Goal: Task Accomplishment & Management: Complete application form

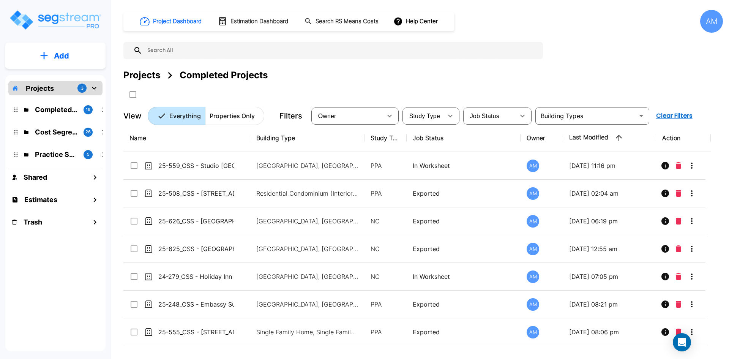
click at [67, 60] on p "Add" at bounding box center [61, 55] width 15 height 11
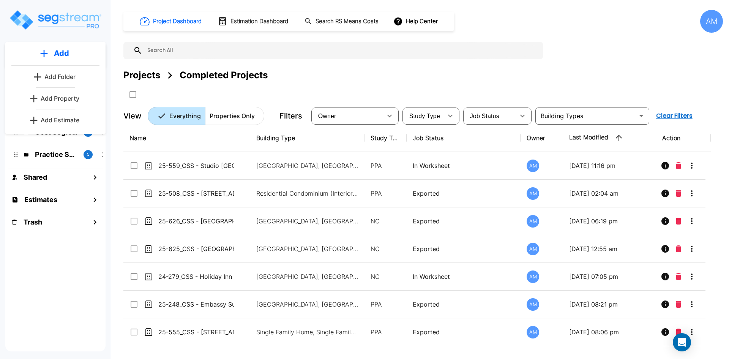
click at [68, 98] on p "Add Property" at bounding box center [60, 98] width 39 height 9
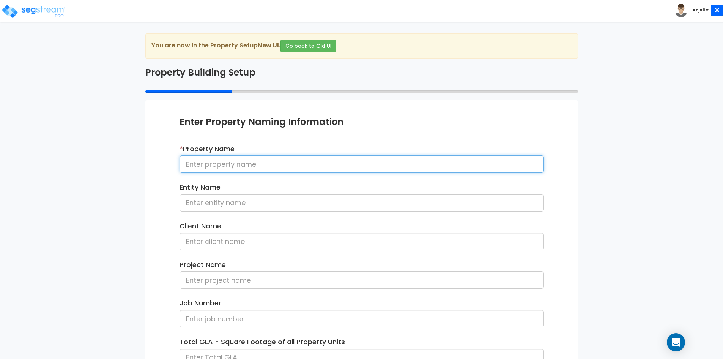
click at [254, 163] on input at bounding box center [362, 163] width 365 height 17
paste input "25-513_CSS - Holiday Inn Express NC - Shivam Hotels - KP Patel"
drag, startPoint x: 298, startPoint y: 164, endPoint x: 234, endPoint y: 163, distance: 63.8
click at [234, 163] on input "25-513_CSS - Holiday Inn Express NC - Shivam Hotels - KP Patel" at bounding box center [362, 163] width 365 height 17
type input "25-513_CSS - Holiday Inn Express NC - Shivam Hotels - KP Patel"
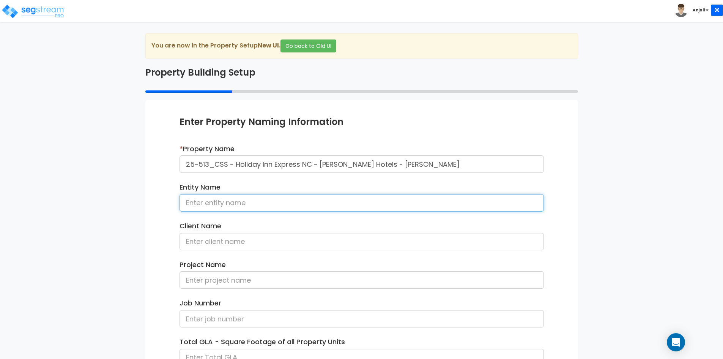
click at [233, 208] on input at bounding box center [362, 202] width 365 height 17
paste input "Holiday Inn Express"
type input "Holiday Inn Express"
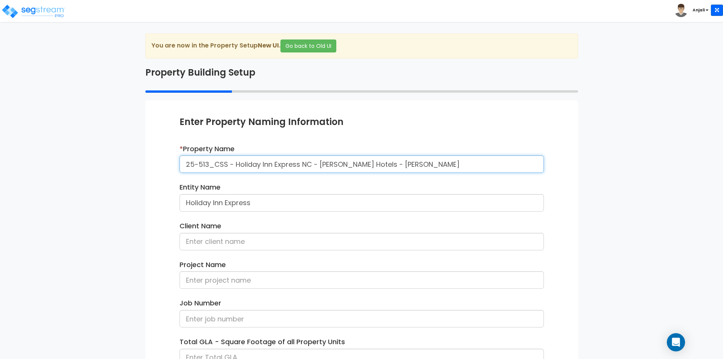
click at [398, 164] on input "25-513_CSS - Holiday Inn Express NC - Shivam Hotels - KP Patel" at bounding box center [362, 163] width 365 height 17
click at [402, 164] on input "25-513_CSS - Holiday Inn Express NC - [PERSON_NAME] Hotels - [PERSON_NAME]" at bounding box center [362, 163] width 365 height 17
drag, startPoint x: 402, startPoint y: 164, endPoint x: 376, endPoint y: 164, distance: 25.8
click at [376, 164] on input "25-513_CSS - Holiday Inn Express NC - [PERSON_NAME] Hotels - [PERSON_NAME]" at bounding box center [362, 163] width 365 height 17
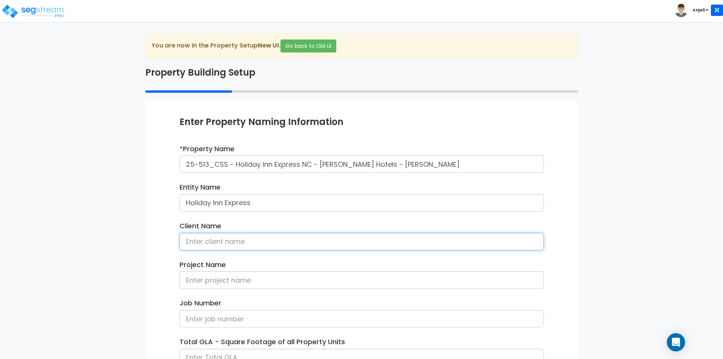
click at [248, 243] on input at bounding box center [362, 241] width 365 height 17
paste input "KP Patel"
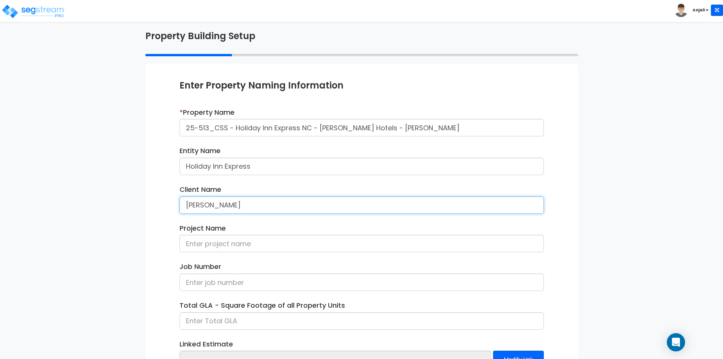
scroll to position [38, 0]
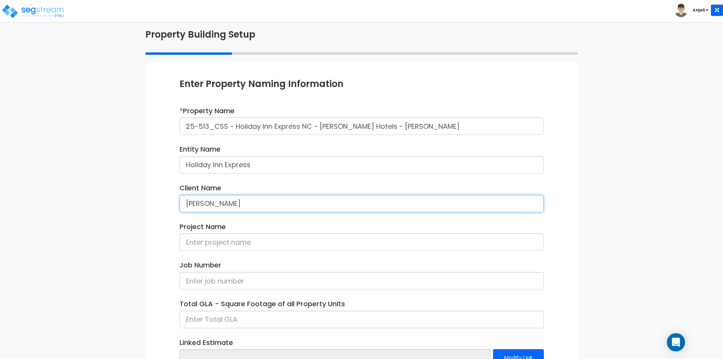
type input "[PERSON_NAME]"
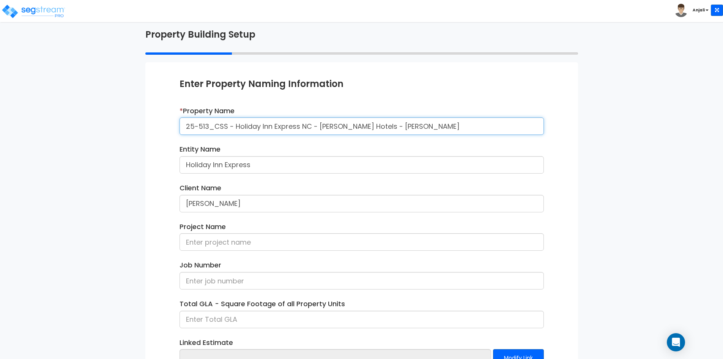
drag, startPoint x: 227, startPoint y: 127, endPoint x: 183, endPoint y: 125, distance: 44.5
click at [183, 125] on input "25-513_CSS - Holiday Inn Express NC - Shivam Hotels - KP Patel" at bounding box center [362, 125] width 365 height 17
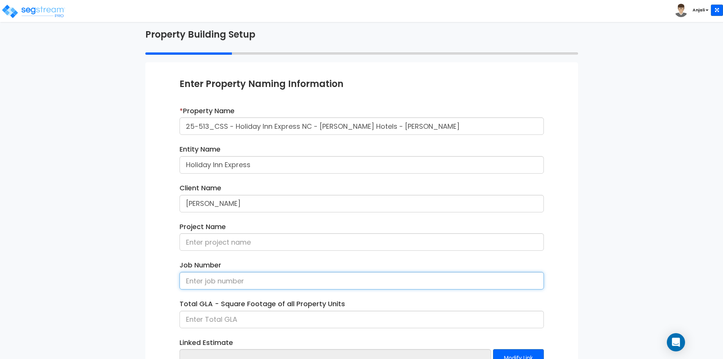
click at [253, 281] on input at bounding box center [362, 280] width 365 height 17
paste input "25-513_CSS"
type input "25-513_CSS"
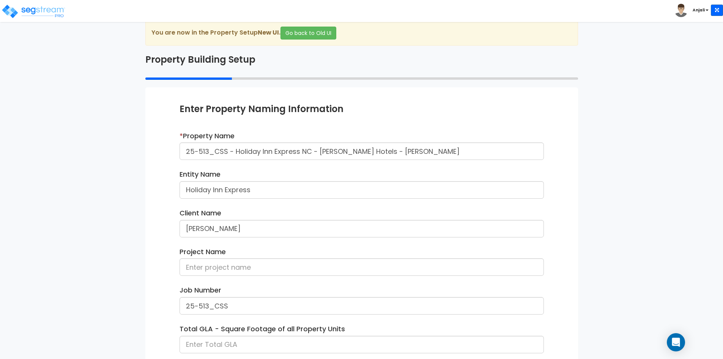
scroll to position [76, 0]
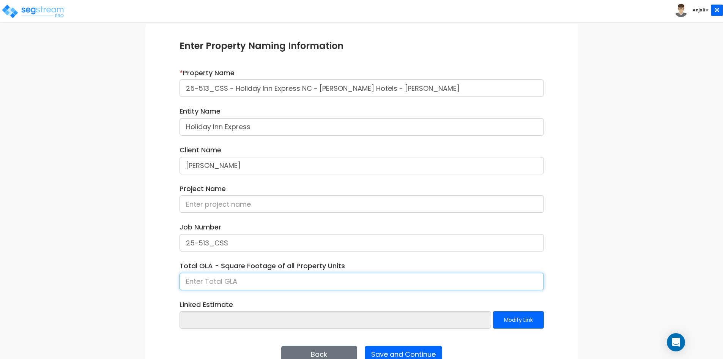
click at [234, 281] on input at bounding box center [362, 281] width 365 height 17
type input "43,876"
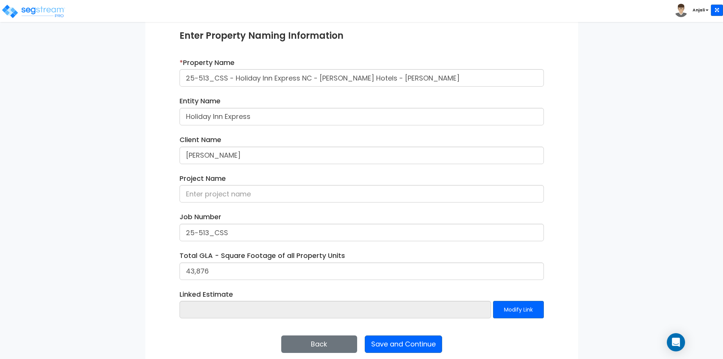
scroll to position [95, 0]
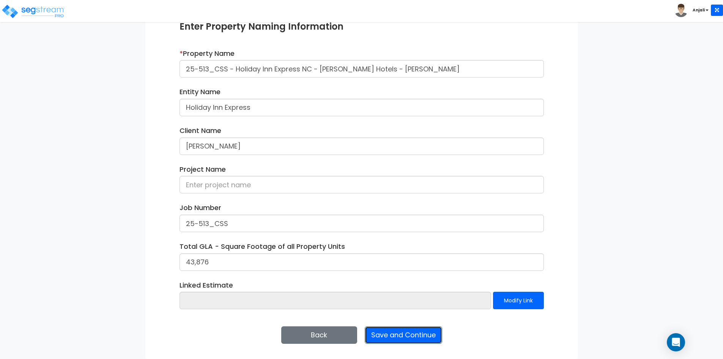
click at [416, 336] on button "Save and Continue" at bounding box center [403, 334] width 77 height 17
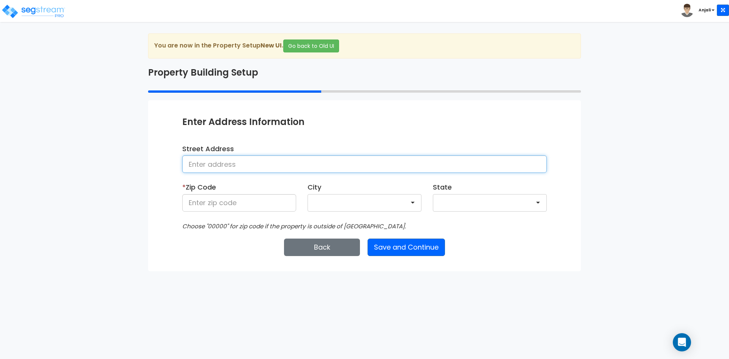
click at [325, 165] on input at bounding box center [364, 163] width 365 height 17
paste input "[STREET_ADDRESS]"
type input "[STREET_ADDRESS]"
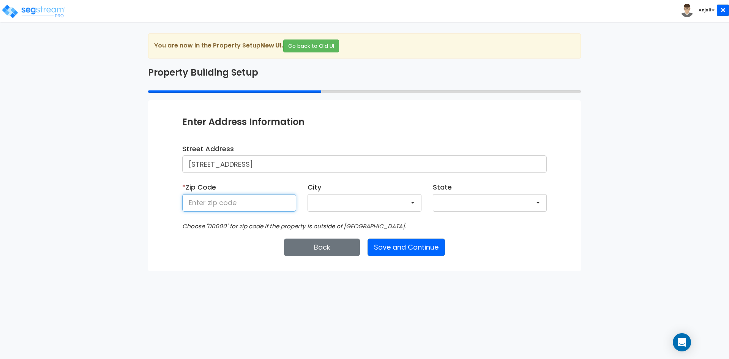
click at [212, 207] on input at bounding box center [239, 202] width 114 height 17
type input "28052"
click at [419, 250] on button "Save and Continue" at bounding box center [406, 246] width 77 height 17
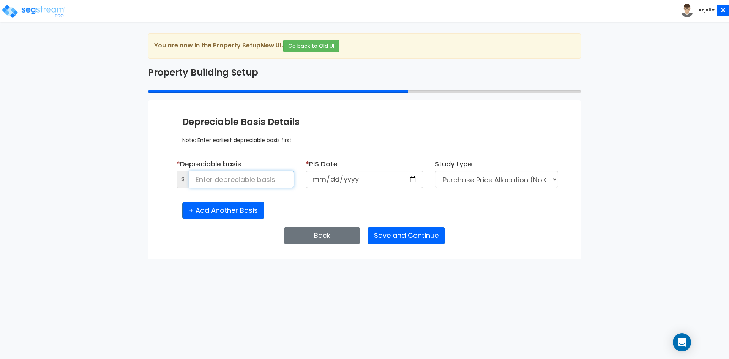
click at [229, 178] on input at bounding box center [241, 179] width 105 height 17
type input "839,400.21"
click at [411, 177] on input "date" at bounding box center [365, 179] width 118 height 17
type input "[DATE]"
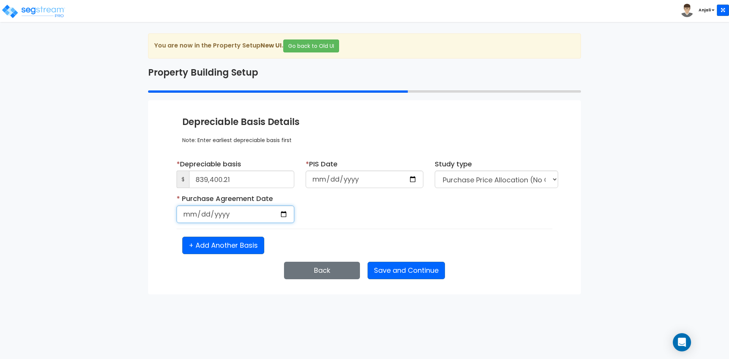
click at [284, 214] on input "date" at bounding box center [236, 213] width 118 height 17
type input "[DATE]"
click at [499, 188] on select "Purchase Price Allocation (No Given Costs) New Construction / Reno / TI's (Give…" at bounding box center [496, 179] width 123 height 17
select select "NEW"
click at [435, 171] on select "Purchase Price Allocation (No Given Costs) New Construction / Reno / TI's (Give…" at bounding box center [496, 179] width 123 height 17
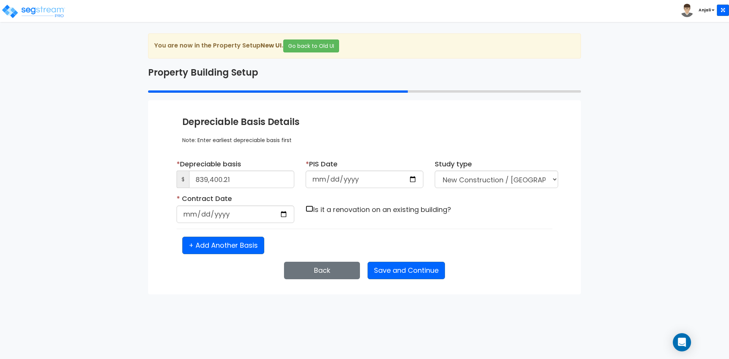
click at [309, 210] on input "checkbox" at bounding box center [310, 208] width 8 height 6
checkbox input "true"
click at [396, 269] on button "Save and Continue" at bounding box center [406, 270] width 77 height 17
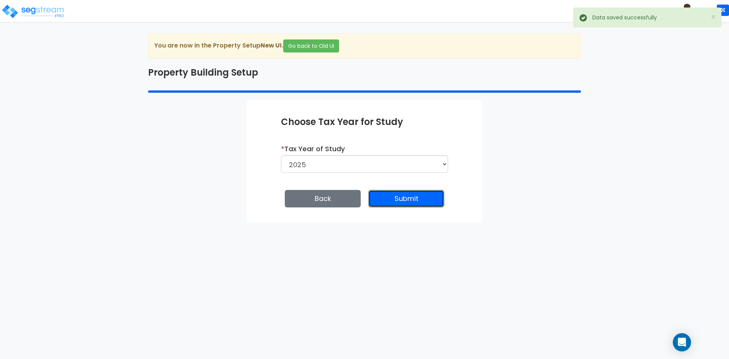
click at [407, 200] on button "Submit" at bounding box center [406, 198] width 76 height 17
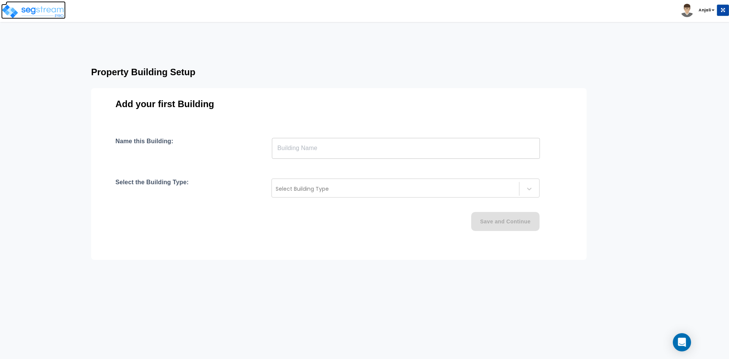
click at [30, 13] on img at bounding box center [33, 11] width 65 height 15
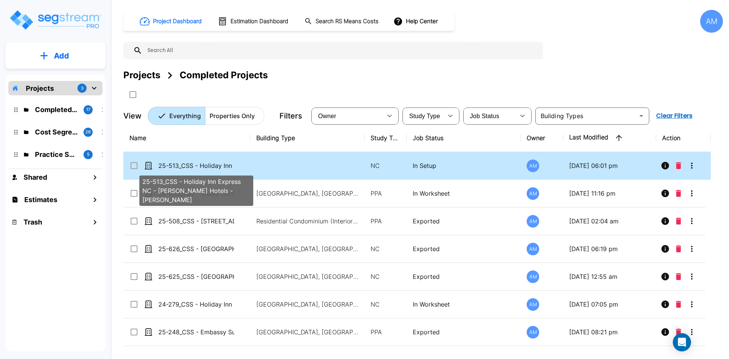
click at [198, 165] on p "25-513_CSS - Holiday Inn Express NC - [PERSON_NAME] Hotels - [PERSON_NAME]" at bounding box center [196, 165] width 76 height 9
checkbox input "true"
click at [198, 165] on p "25-513_CSS - Holiday Inn Express NC - Shivam Hotels - KP Patel" at bounding box center [196, 165] width 76 height 9
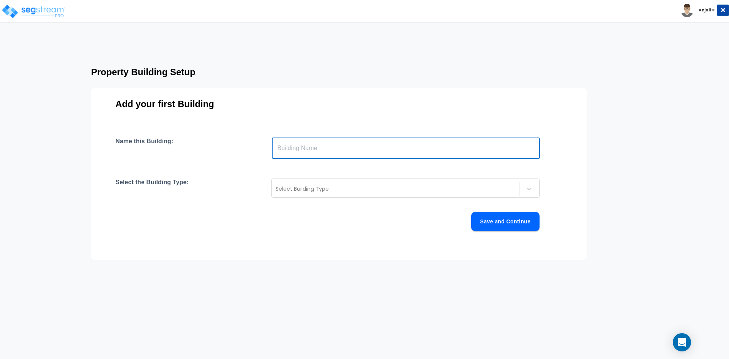
click at [337, 150] on input "text" at bounding box center [406, 147] width 268 height 21
type input "Holiday Inn"
click at [300, 177] on div "Name this Building: Holiday Inn ​ Select the Building Type: Select Building Typ…" at bounding box center [338, 193] width 447 height 112
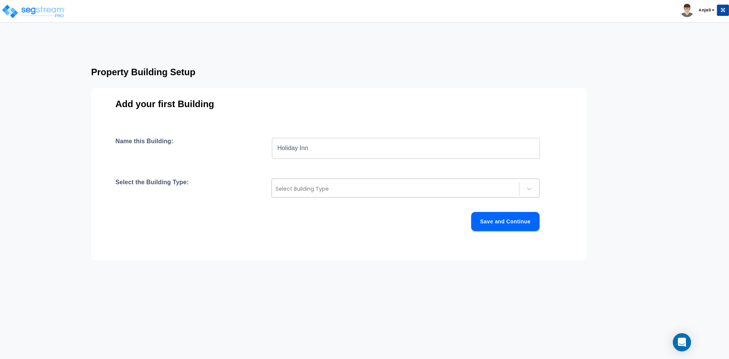
click at [302, 184] on div at bounding box center [396, 188] width 240 height 9
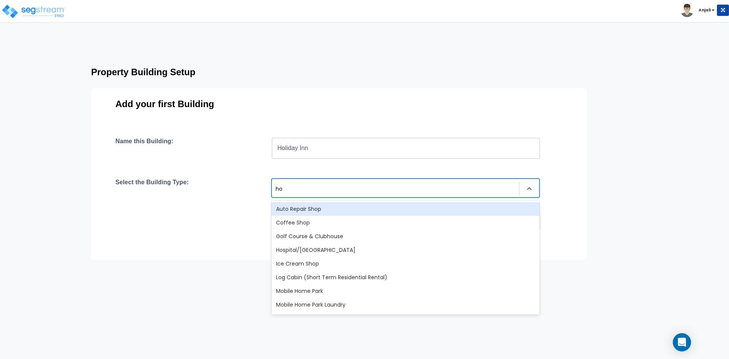
type input "hot"
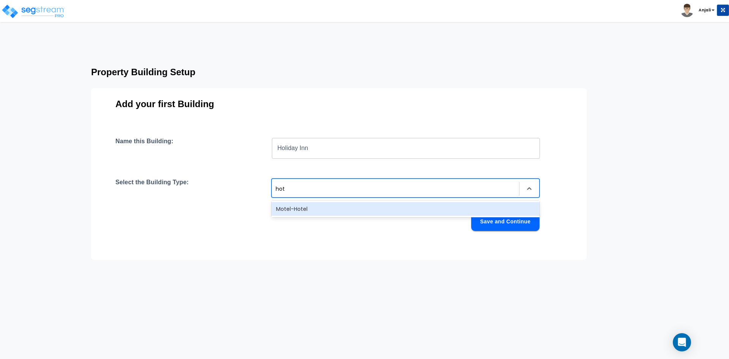
click at [290, 208] on div "Motel-Hotel" at bounding box center [406, 209] width 268 height 14
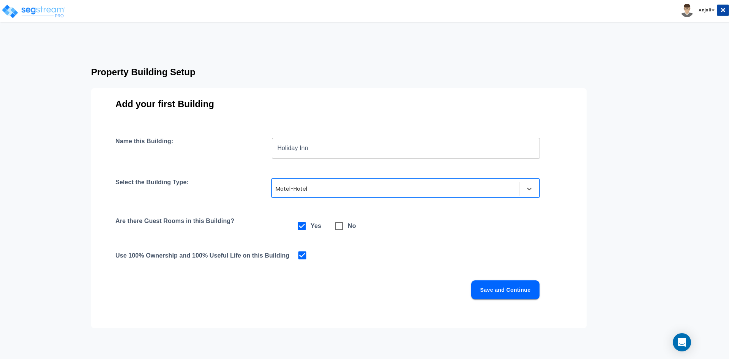
click at [521, 290] on button "Save and Continue" at bounding box center [505, 289] width 68 height 19
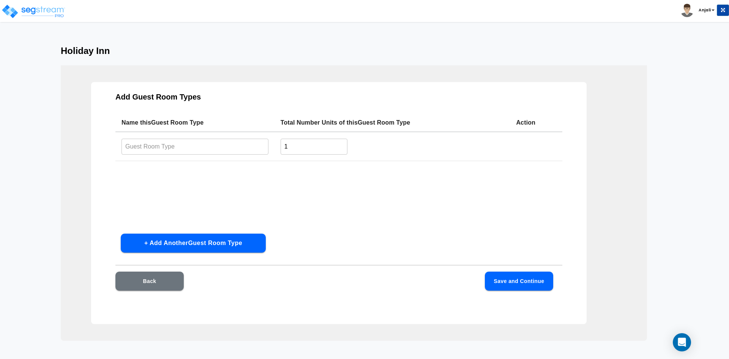
click at [199, 147] on input "text" at bounding box center [195, 146] width 147 height 16
type input "Standard Room"
click at [286, 143] on input "1" at bounding box center [314, 146] width 67 height 16
type input "81"
click at [506, 274] on button "Save and Continue" at bounding box center [519, 281] width 68 height 19
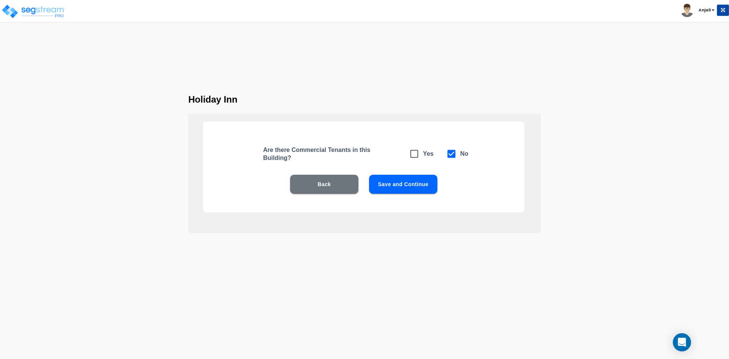
click at [420, 187] on button "Save and Continue" at bounding box center [403, 184] width 68 height 19
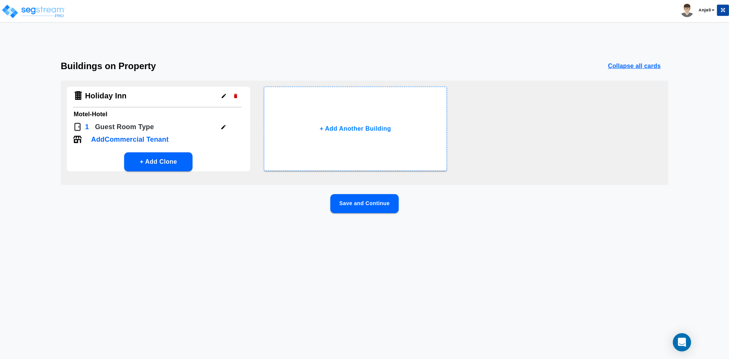
click at [375, 200] on button "Save and Continue" at bounding box center [364, 203] width 68 height 19
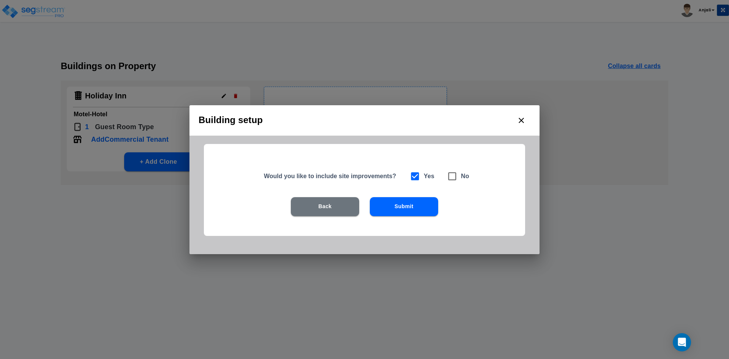
click at [392, 208] on button "Submit" at bounding box center [404, 206] width 68 height 19
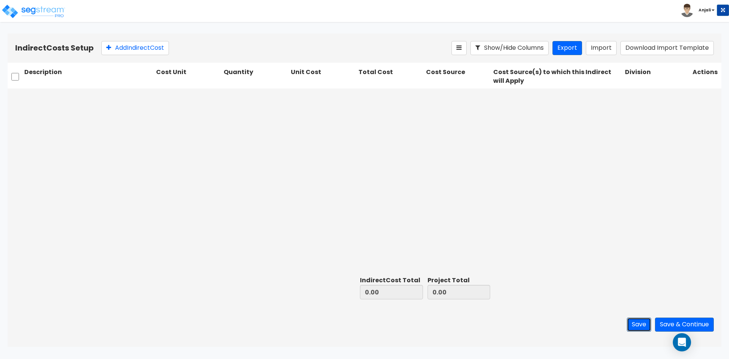
click at [647, 327] on button "Save" at bounding box center [639, 324] width 24 height 14
click at [687, 327] on button "Save & Continue" at bounding box center [684, 324] width 59 height 14
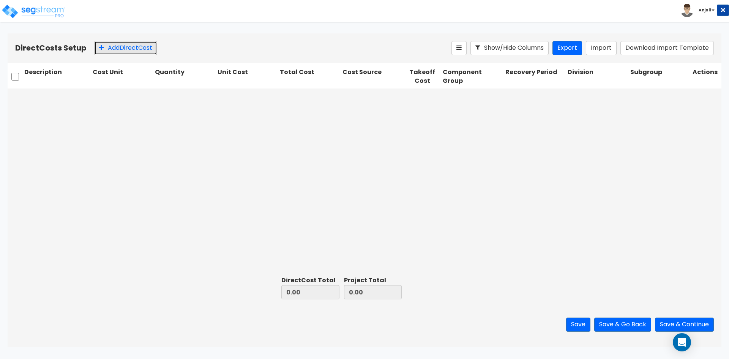
click at [119, 45] on button "Add Direct Cost" at bounding box center [125, 48] width 63 height 14
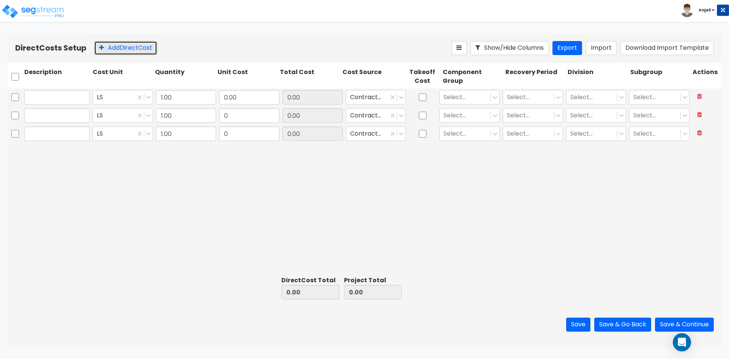
click at [119, 45] on button "Add Direct Cost" at bounding box center [125, 48] width 63 height 14
click at [62, 99] on input "text" at bounding box center [56, 97] width 65 height 14
click at [57, 98] on input "text" at bounding box center [56, 97] width 65 height 14
type input "V"
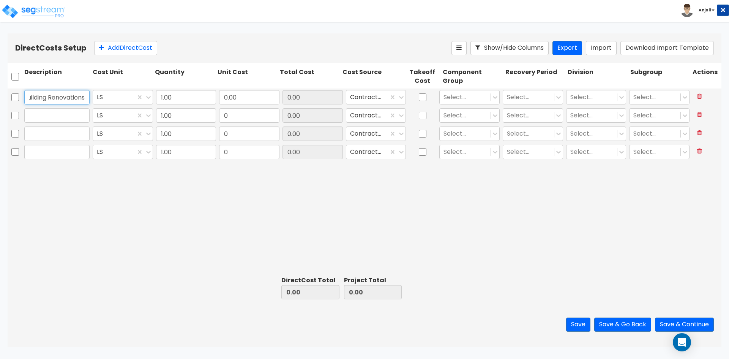
type input "Building Renovations"
click at [174, 99] on input "1.00" at bounding box center [186, 97] width 60 height 14
click at [261, 98] on input "0.00" at bounding box center [249, 97] width 60 height 14
click at [248, 92] on input "0.00" at bounding box center [249, 97] width 60 height 14
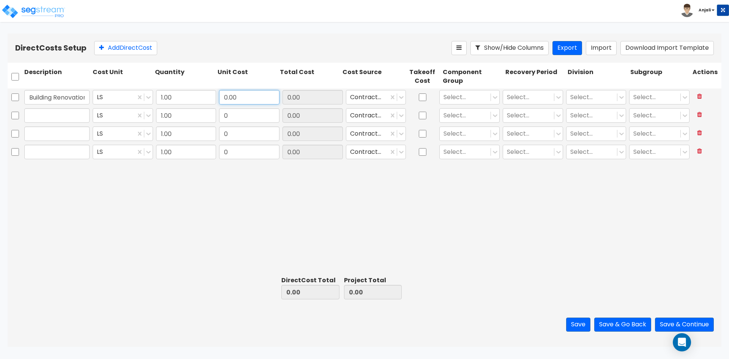
drag, startPoint x: 248, startPoint y: 92, endPoint x: 222, endPoint y: 93, distance: 26.6
click at [222, 93] on input "0.00" at bounding box center [249, 97] width 60 height 14
type input "687,964.24"
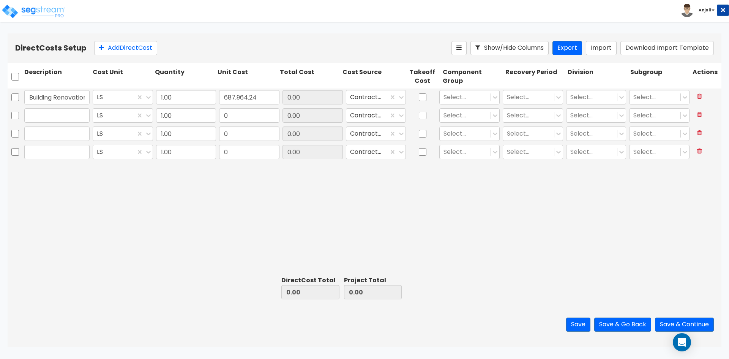
type input "687,964.24"
click at [229, 249] on div "Building Renovations LS 1.00 687,964.24 687,964.24 Contractor Cost Select... Se…" at bounding box center [365, 180] width 714 height 185
click at [423, 98] on input "checkbox" at bounding box center [423, 97] width 8 height 14
checkbox input "true"
click at [63, 117] on input "text" at bounding box center [56, 115] width 65 height 14
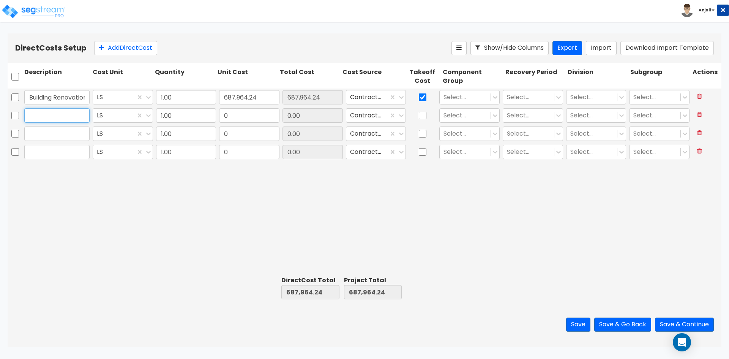
click at [63, 113] on input "text" at bounding box center [56, 115] width 65 height 14
paste input "Furniture & Fixtures"
type input "Furniture & Fixtures"
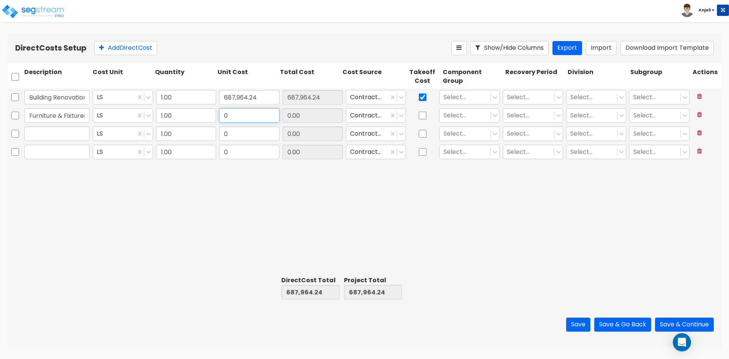
click at [247, 121] on input "0" at bounding box center [249, 115] width 60 height 14
type input "581,205.98"
type input "1,269,170.22"
type input "581,205.98"
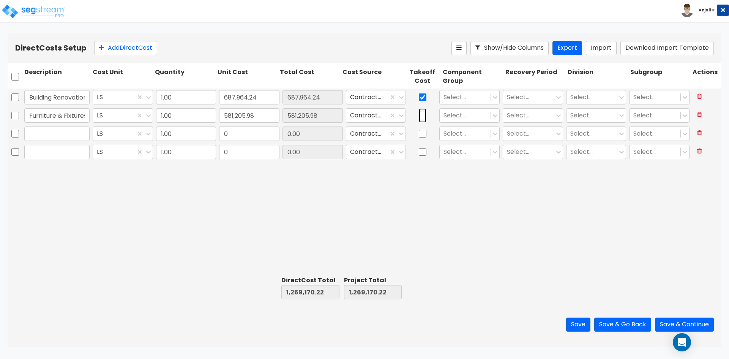
click at [419, 113] on input "checkbox" at bounding box center [423, 115] width 8 height 14
checkbox input "true"
click at [172, 189] on div "Building Renovations LS 1.00 687,964.24 687,964.24 Contractor Cost Select... Se…" at bounding box center [365, 180] width 714 height 185
click at [42, 129] on input "text" at bounding box center [56, 133] width 65 height 14
paste input "Carpet"
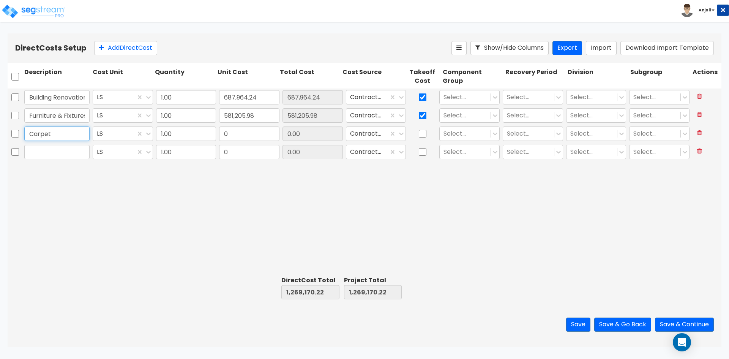
type input "Carpet"
click at [244, 136] on input "0" at bounding box center [249, 133] width 60 height 14
type input "109,211.98"
type input "1,378,382.20"
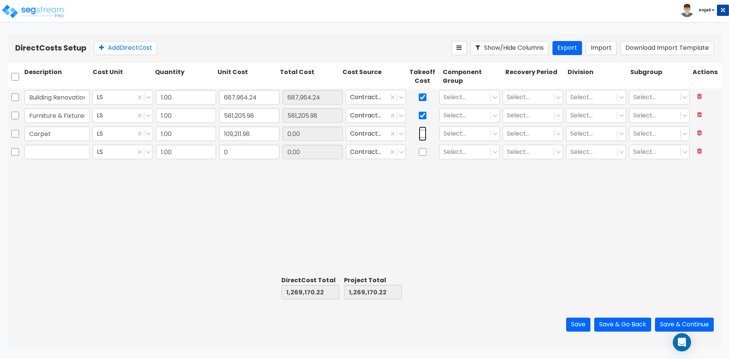
type input "109,211.98"
click at [422, 135] on input "checkbox" at bounding box center [423, 133] width 8 height 14
checkbox input "true"
click at [129, 51] on button "Add Direct Cost" at bounding box center [125, 48] width 63 height 14
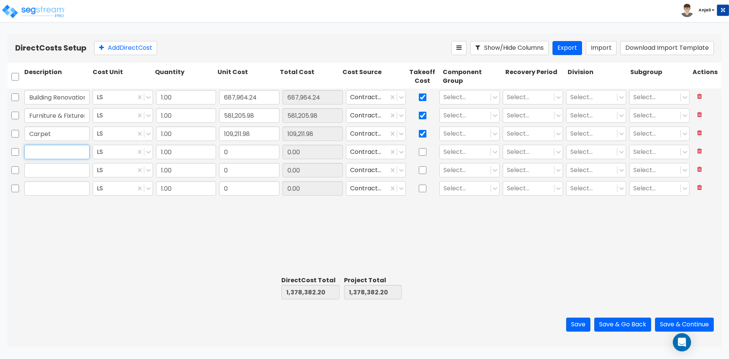
click at [49, 148] on input "text" at bounding box center [56, 152] width 65 height 14
paste input "Office Equipment"
type input "Office Equipment"
click at [255, 155] on input "0" at bounding box center [249, 152] width 60 height 14
type input "32,939.85"
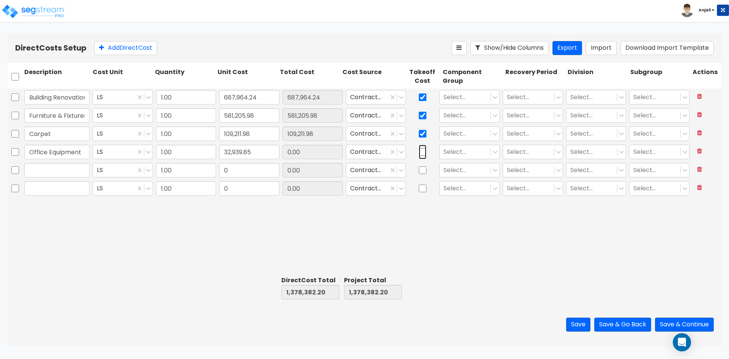
type input "1,411,322.05"
type input "32,939.85"
click at [419, 150] on input "checkbox" at bounding box center [423, 152] width 8 height 14
checkbox input "true"
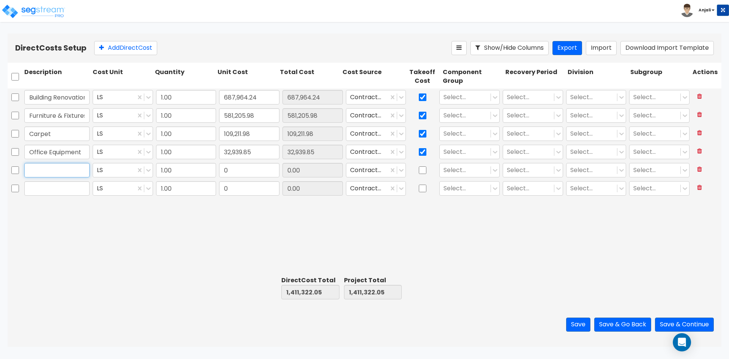
click at [72, 165] on input "text" at bounding box center [56, 170] width 65 height 14
paste input "Equipment"
type input "Equipment"
click at [235, 174] on input "0" at bounding box center [249, 170] width 60 height 14
type input "363,235.39"
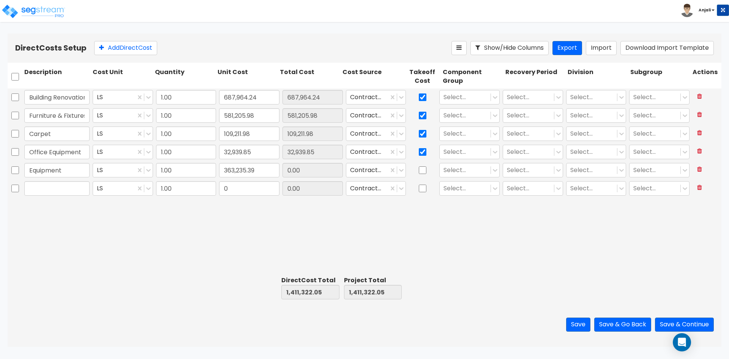
type input "1,774,557.44"
type input "363,235.39"
drag, startPoint x: 375, startPoint y: 247, endPoint x: 400, endPoint y: 227, distance: 32.7
click at [376, 245] on div "Building Renovations LS 1.00 687,964.24 687,964.24 Contractor Cost Select... Se…" at bounding box center [365, 180] width 714 height 185
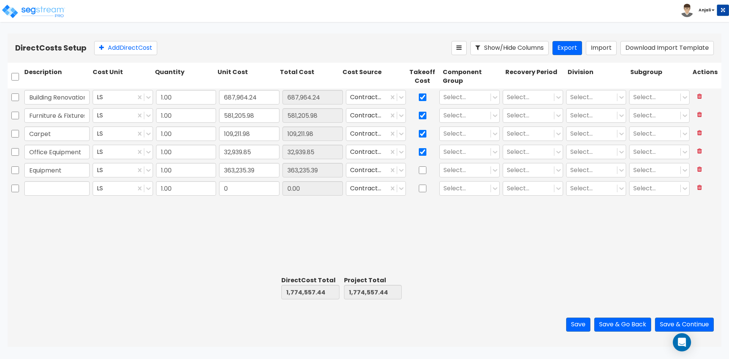
click at [417, 173] on div at bounding box center [422, 169] width 30 height 17
click at [423, 172] on input "checkbox" at bounding box center [423, 170] width 8 height 14
checkbox input "true"
click at [131, 50] on button "Add Direct Cost" at bounding box center [125, 48] width 63 height 14
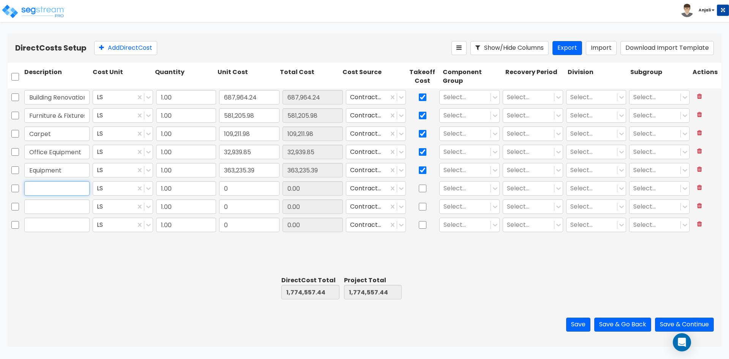
click at [58, 187] on input "text" at bounding box center [56, 188] width 65 height 14
paste input "sign"
type input "sign"
click at [241, 190] on input "0" at bounding box center [249, 188] width 60 height 14
type input "3,342.77"
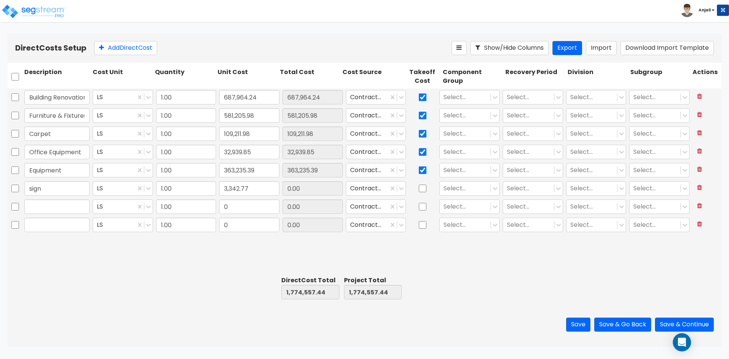
type input "1,777,900.21"
type input "3,342.77"
click at [64, 210] on input "text" at bounding box center [56, 206] width 65 height 14
paste input "Parking Lot"
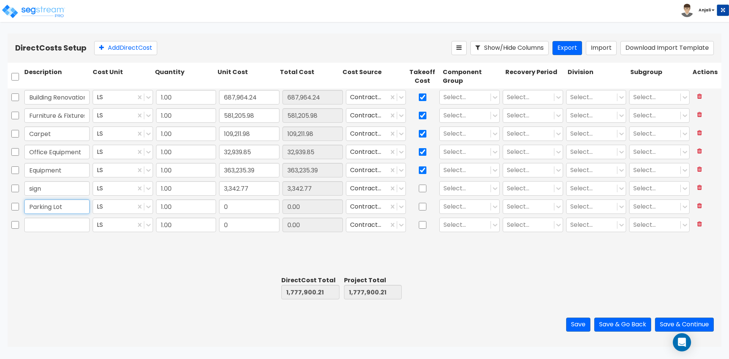
type input "Parking Lot"
click at [246, 207] on input "0" at bounding box center [249, 206] width 60 height 14
type input "25,000"
type input "1,802,900.21"
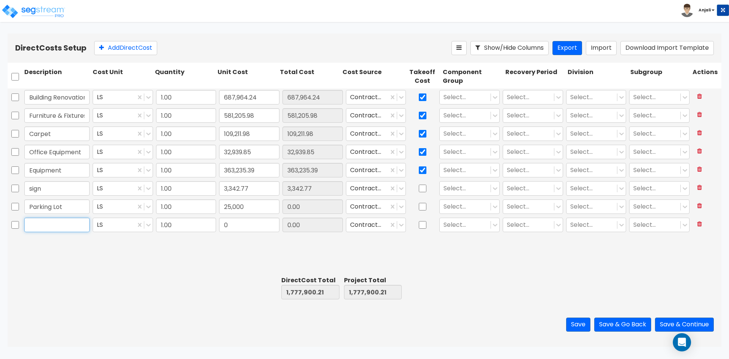
type input "25,000.00"
click at [60, 231] on input "text" at bounding box center [56, 225] width 65 height 14
click at [140, 49] on button "Add Direct Cost" at bounding box center [125, 48] width 63 height 14
click at [82, 224] on input "text" at bounding box center [56, 225] width 65 height 14
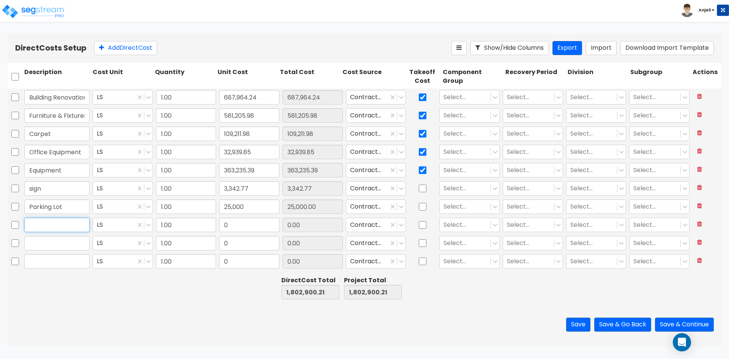
paste input "LandScaping Improvements"
type input "LandScaping Improvements"
click at [247, 225] on input "0" at bounding box center [249, 225] width 60 height 14
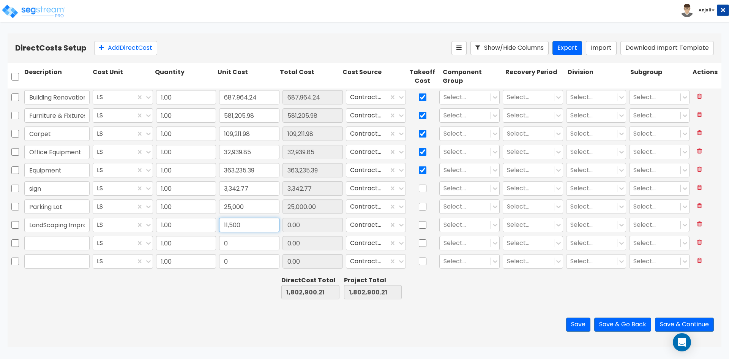
type input "11,500"
type input "1,814,400.21"
type input "11,500.00"
click at [240, 303] on div "Save Save & Go Back Save & Continue" at bounding box center [365, 324] width 714 height 44
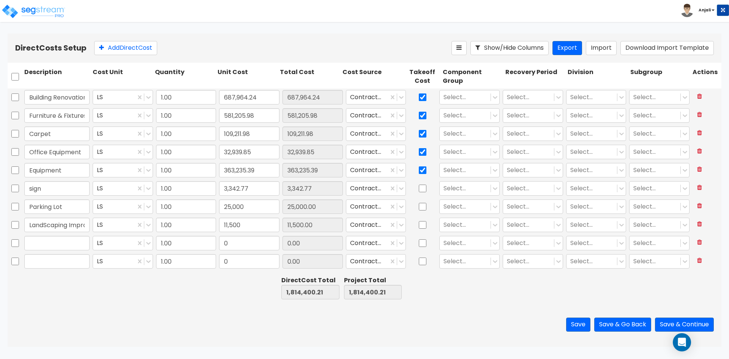
click at [428, 189] on div at bounding box center [422, 188] width 30 height 17
drag, startPoint x: 421, startPoint y: 209, endPoint x: 426, endPoint y: 205, distance: 7.3
click at [422, 208] on input "checkbox" at bounding box center [423, 206] width 8 height 14
checkbox input "true"
click at [424, 187] on input "checkbox" at bounding box center [423, 188] width 8 height 14
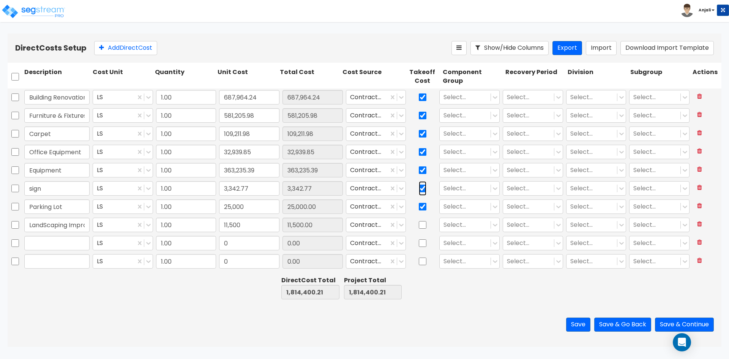
checkbox input "true"
click at [423, 222] on input "checkbox" at bounding box center [423, 225] width 8 height 14
checkbox input "true"
click at [49, 245] on input "text" at bounding box center [56, 243] width 65 height 14
paste input "Computer Equipments"
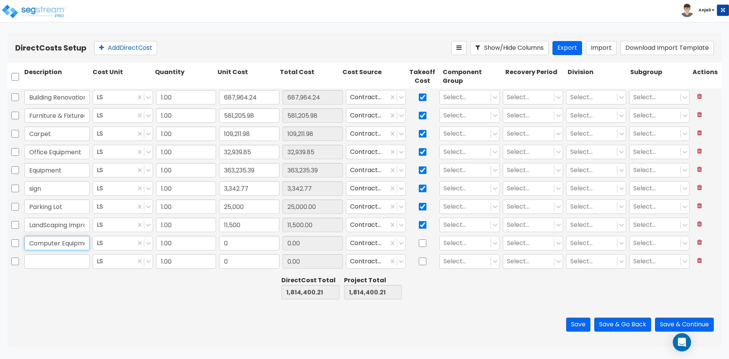
scroll to position [0, 13]
type input "Computer Equipments"
click at [237, 247] on input "0" at bounding box center [249, 243] width 60 height 14
type input "15,000"
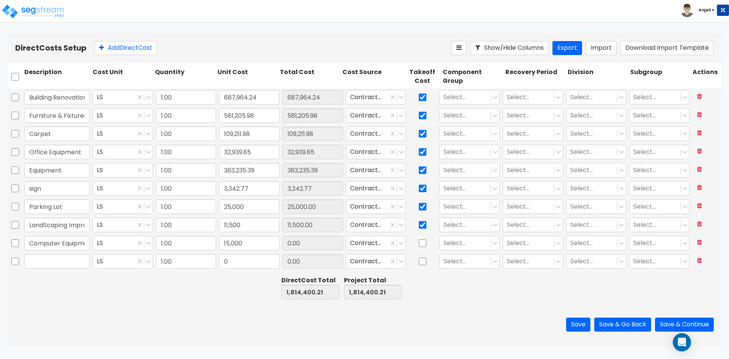
type input "1,829,400.21"
type input "15,000.00"
click at [244, 296] on div at bounding box center [247, 288] width 62 height 26
click at [421, 242] on input "checkbox" at bounding box center [423, 243] width 8 height 14
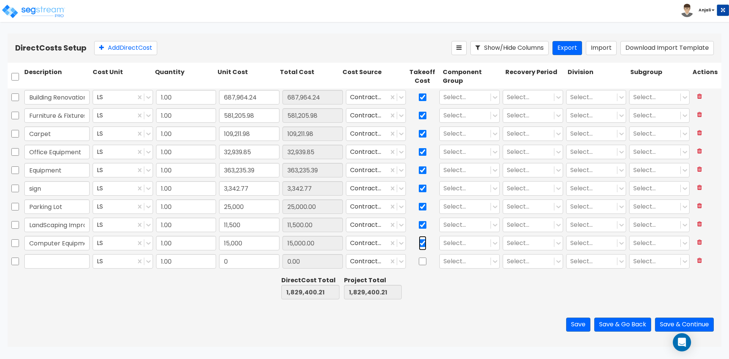
checkbox input "true"
click at [698, 259] on icon at bounding box center [699, 260] width 5 height 6
click at [676, 325] on button "Save & Continue" at bounding box center [684, 324] width 59 height 14
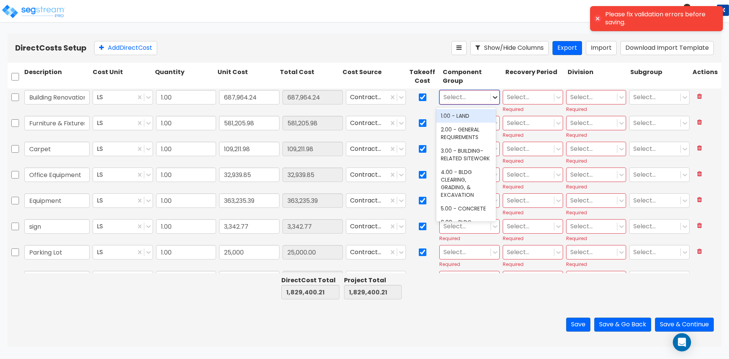
click at [494, 98] on icon at bounding box center [495, 97] width 8 height 8
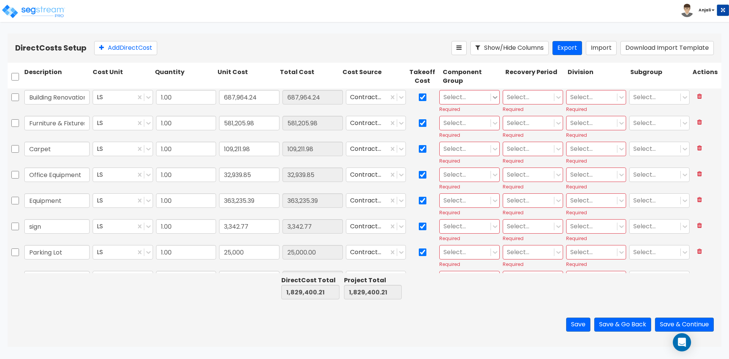
click at [493, 99] on icon at bounding box center [495, 97] width 8 height 8
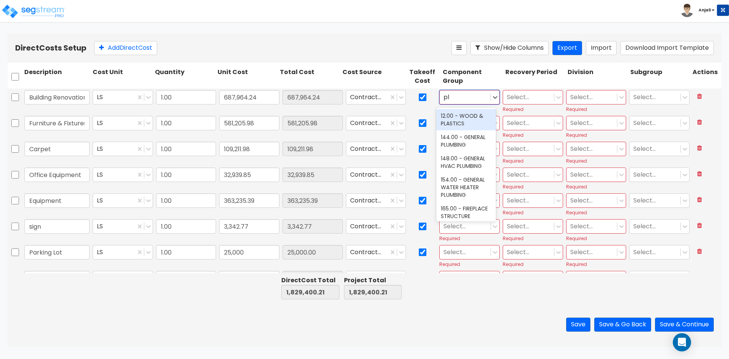
type input "plu"
click at [472, 119] on div "144.00 - GENERAL PLUMBING" at bounding box center [466, 119] width 60 height 21
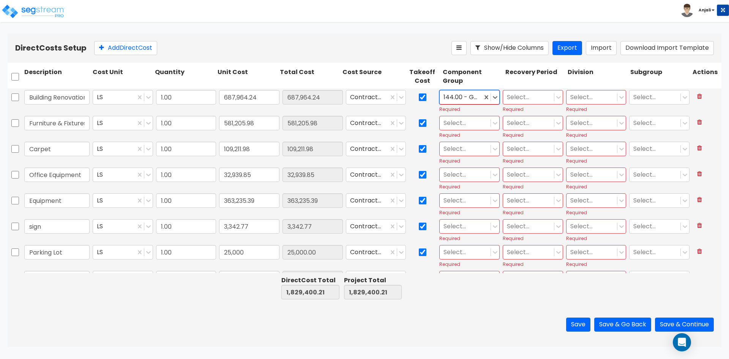
click at [476, 96] on div "144.00 - GENERAL PLUMBING" at bounding box center [461, 97] width 43 height 13
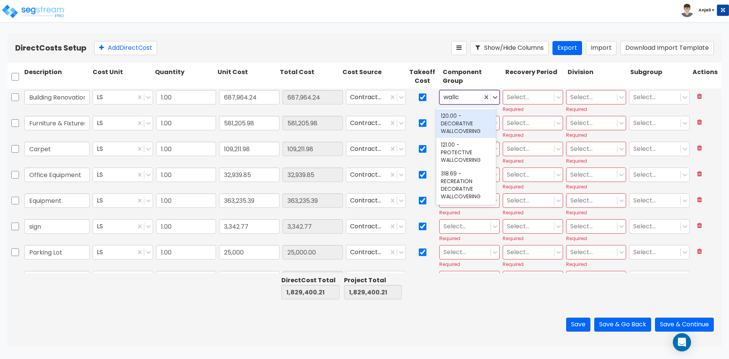
type input "wallco"
click at [480, 123] on div "120.00 - DECORATIVE WALLCOVERING" at bounding box center [466, 123] width 60 height 29
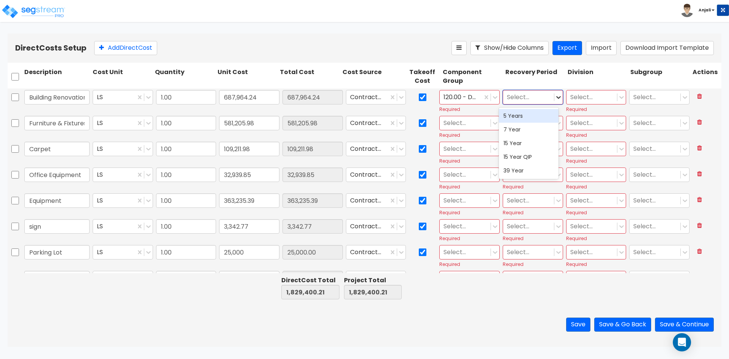
click at [556, 98] on icon at bounding box center [558, 97] width 5 height 3
click at [529, 117] on div "5 Years" at bounding box center [529, 116] width 60 height 14
click at [555, 100] on icon at bounding box center [559, 97] width 8 height 8
click at [523, 169] on div "39 Year" at bounding box center [529, 171] width 60 height 14
click at [555, 96] on icon at bounding box center [559, 97] width 8 height 8
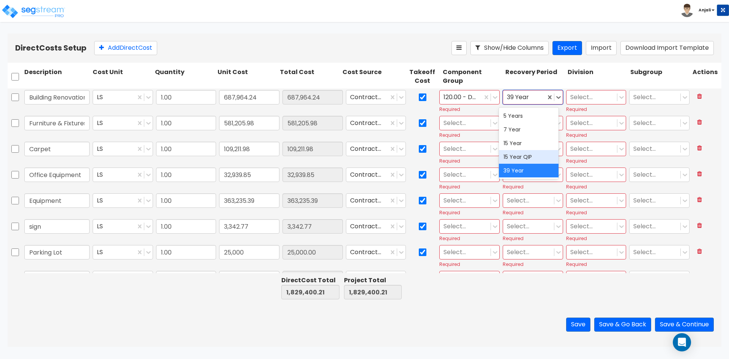
click at [516, 153] on div "15 Year QIP" at bounding box center [529, 157] width 60 height 14
click at [556, 97] on icon at bounding box center [558, 97] width 5 height 3
click at [534, 120] on div "5 Years" at bounding box center [529, 116] width 60 height 14
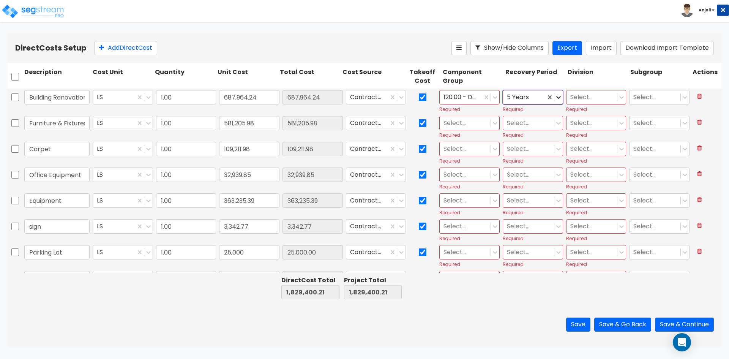
click at [556, 96] on icon at bounding box center [558, 97] width 5 height 3
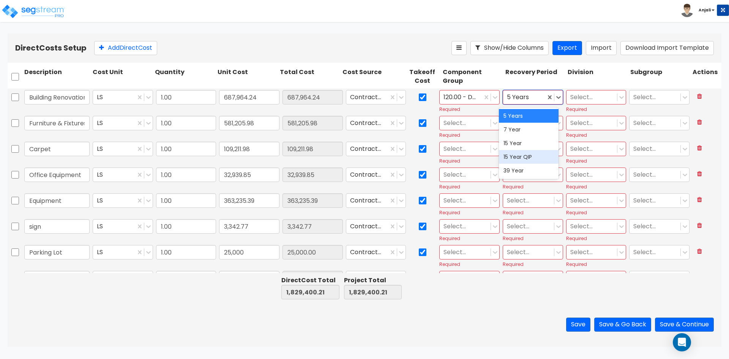
click at [521, 153] on div "15 Year QIP" at bounding box center [529, 157] width 60 height 14
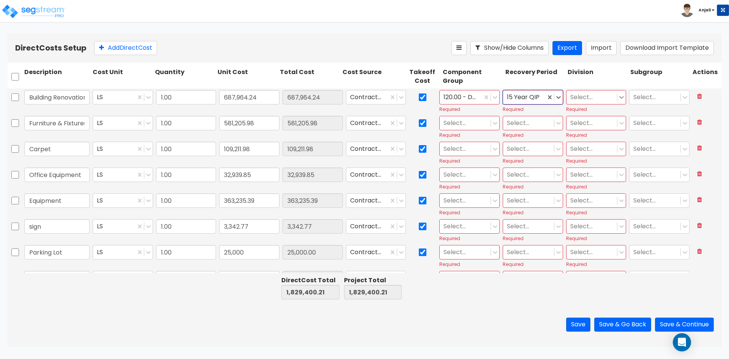
click at [618, 96] on icon at bounding box center [622, 97] width 8 height 8
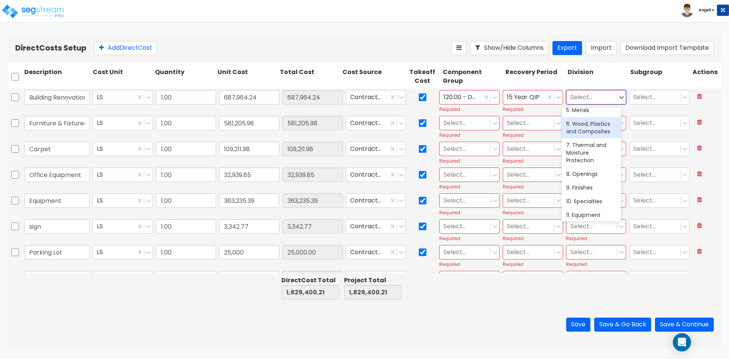
scroll to position [76, 0]
click at [592, 182] on div "9. Finishes" at bounding box center [592, 187] width 60 height 14
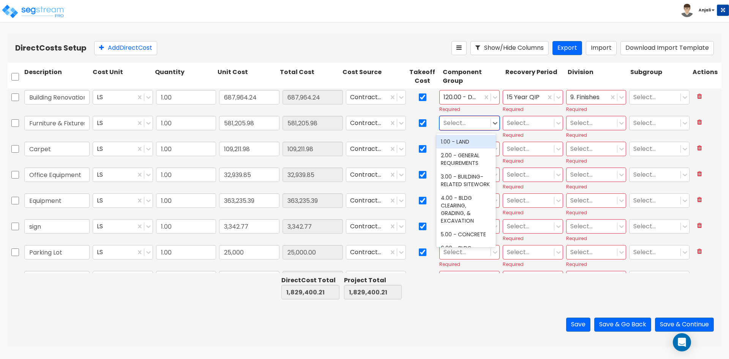
click at [464, 124] on div at bounding box center [465, 123] width 43 height 10
type input "fur"
click at [461, 159] on div "242.00 - FURNITURE, FIXTURES, & EQUIPMENT" at bounding box center [466, 153] width 60 height 36
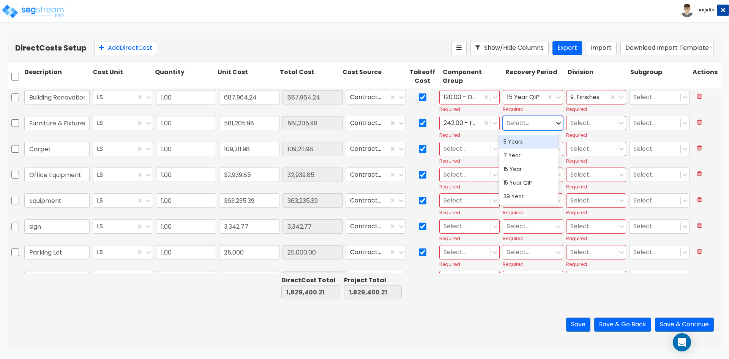
click at [556, 123] on icon at bounding box center [558, 123] width 5 height 3
click at [542, 141] on div "5 Years" at bounding box center [529, 142] width 60 height 14
click at [619, 123] on icon at bounding box center [622, 123] width 8 height 8
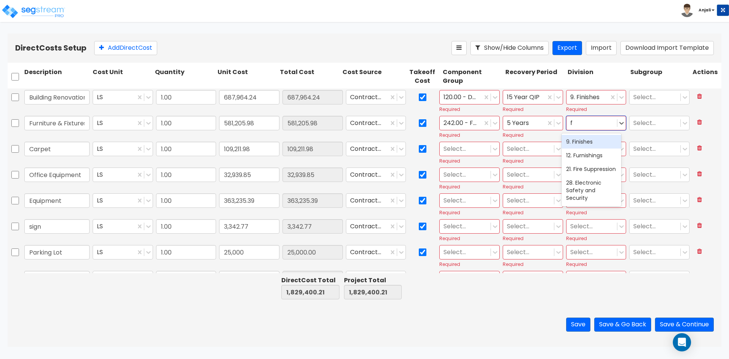
type input "fi"
click at [594, 143] on div "9. Finishes" at bounding box center [592, 142] width 60 height 14
click at [467, 148] on div at bounding box center [465, 149] width 43 height 10
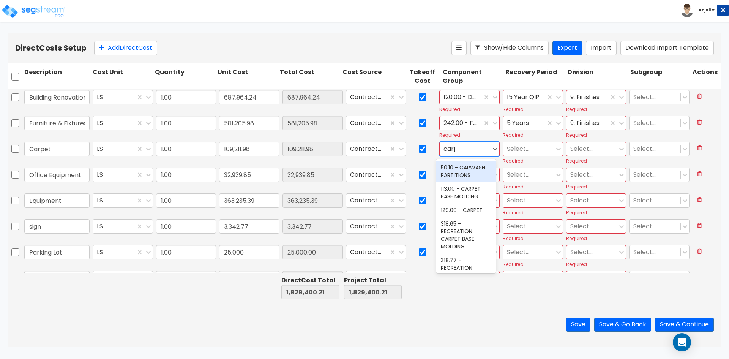
type input "carpe"
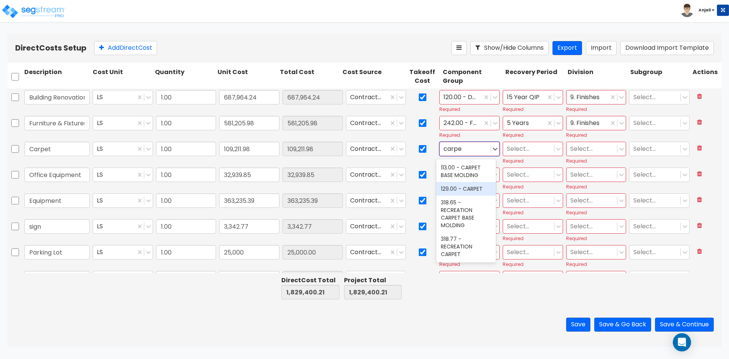
click at [462, 191] on div "129.00 - CARPET" at bounding box center [466, 189] width 60 height 14
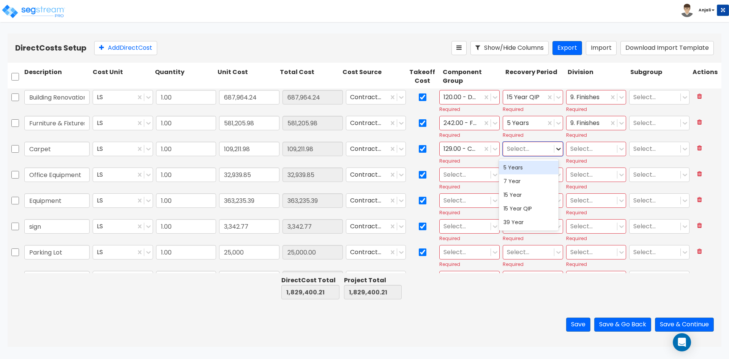
click at [556, 148] on icon at bounding box center [558, 149] width 5 height 3
drag, startPoint x: 531, startPoint y: 169, endPoint x: 566, endPoint y: 163, distance: 35.7
click at [531, 169] on div "5 Years" at bounding box center [529, 168] width 60 height 14
click at [618, 150] on icon at bounding box center [622, 149] width 8 height 8
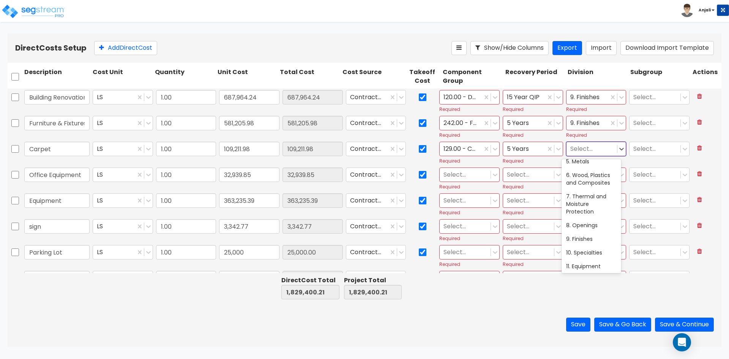
scroll to position [114, 0]
click at [594, 199] on div "9. Finishes" at bounding box center [592, 201] width 60 height 14
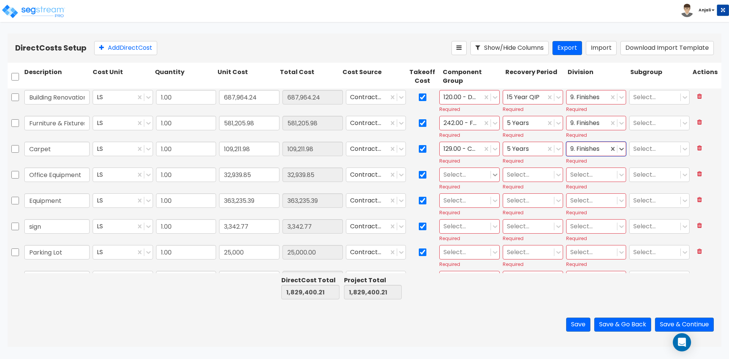
click at [493, 177] on icon at bounding box center [495, 175] width 8 height 8
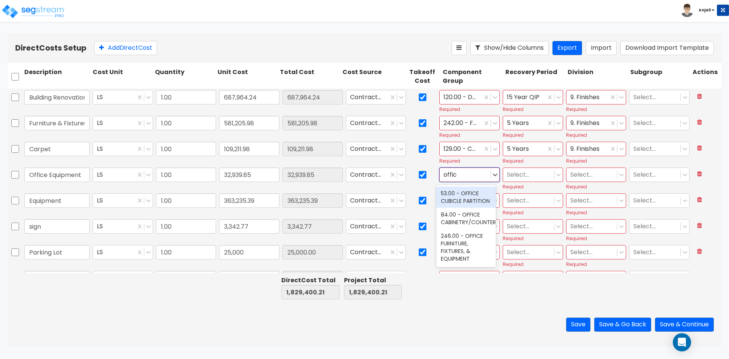
type input "office"
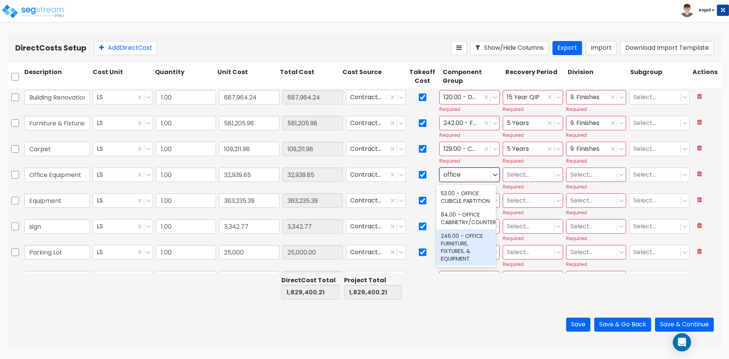
click at [472, 248] on div "246.00 - OFFICE FURNITURE, FIXTURES, & EQUIPMENT" at bounding box center [466, 247] width 60 height 36
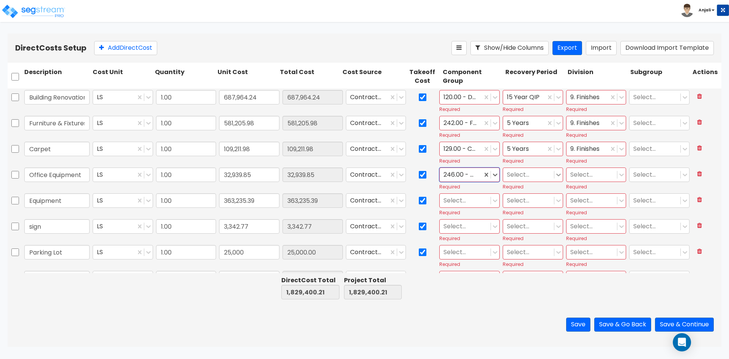
click at [555, 177] on icon at bounding box center [559, 175] width 8 height 8
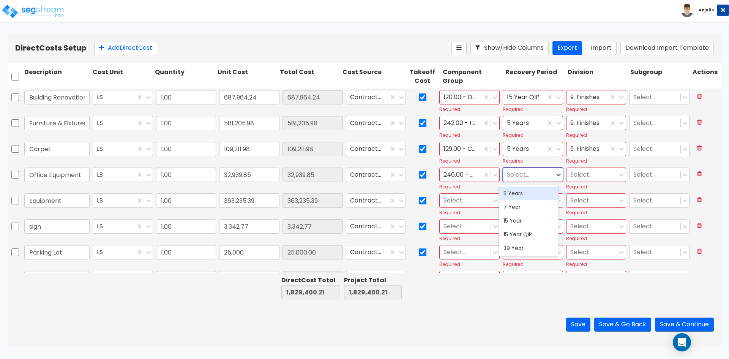
click at [541, 189] on div "5 Years" at bounding box center [529, 193] width 60 height 14
click at [619, 175] on icon at bounding box center [622, 175] width 8 height 8
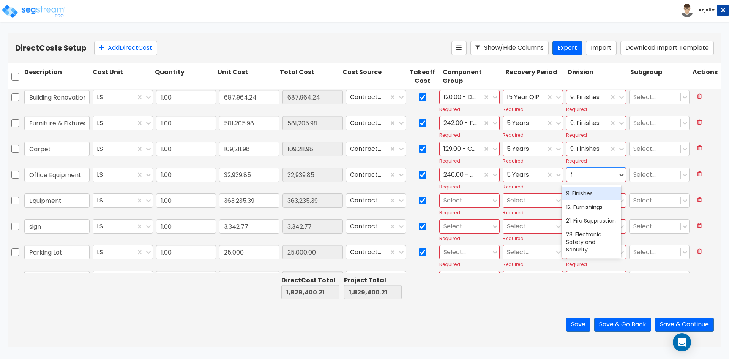
type input "fi"
click at [591, 197] on div "9. Finishes" at bounding box center [592, 193] width 60 height 14
click at [465, 202] on div at bounding box center [465, 201] width 43 height 10
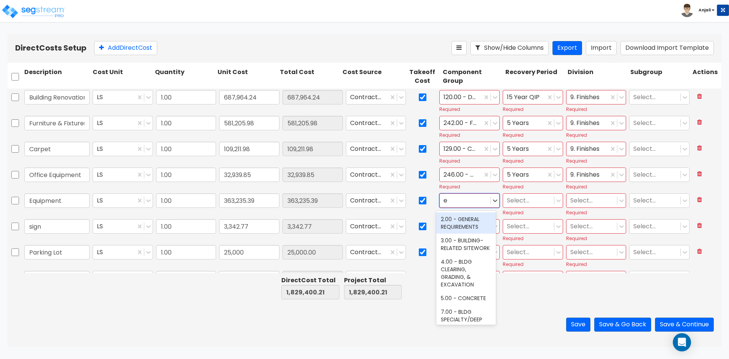
type input "eq"
click at [474, 218] on div "2.00 - GENERAL REQUIREMENTS" at bounding box center [466, 222] width 60 height 21
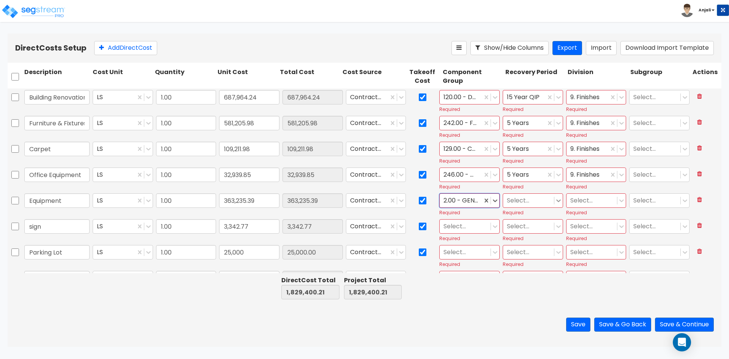
click at [555, 197] on icon at bounding box center [559, 201] width 8 height 8
click at [529, 247] on div "15 Year" at bounding box center [529, 247] width 60 height 14
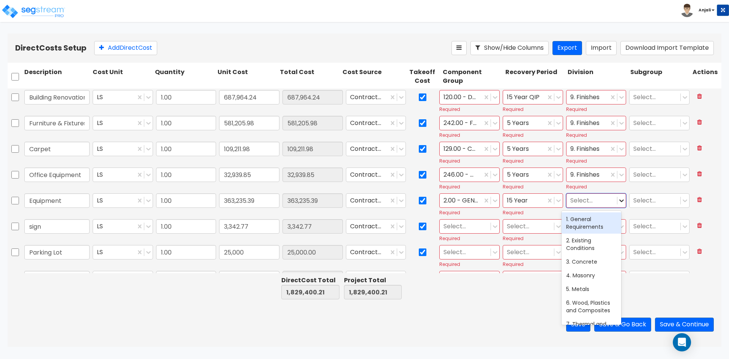
click at [620, 202] on icon at bounding box center [622, 201] width 8 height 8
type input "eq"
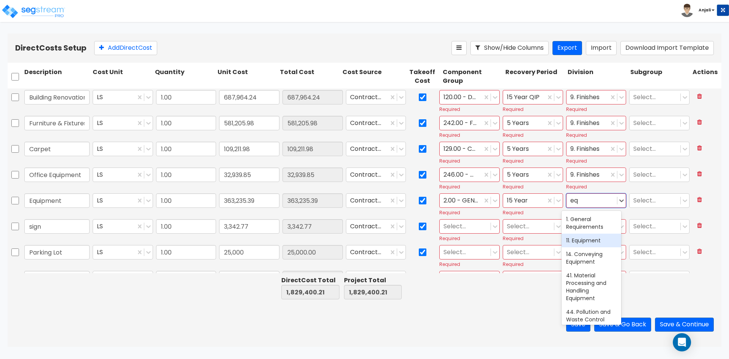
click at [585, 244] on div "11. Equipment" at bounding box center [592, 241] width 60 height 14
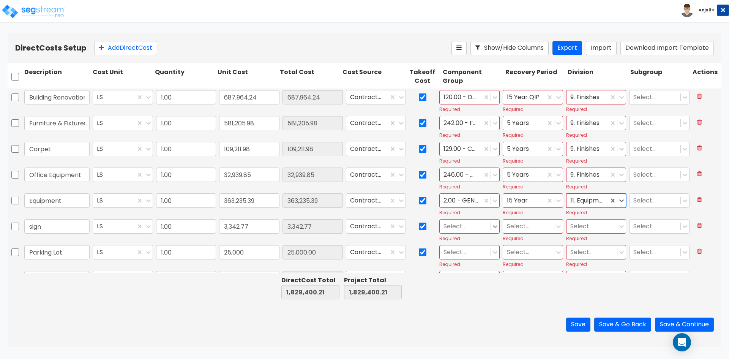
click at [492, 225] on icon at bounding box center [495, 227] width 8 height 8
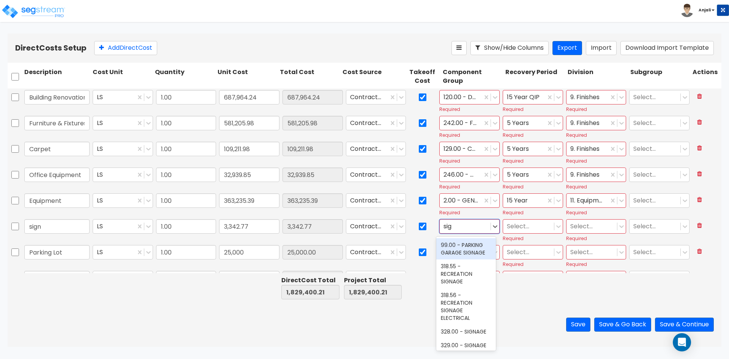
type input "sign"
click at [463, 283] on div "318.55 - RECREATION SIGNAGE" at bounding box center [466, 273] width 60 height 29
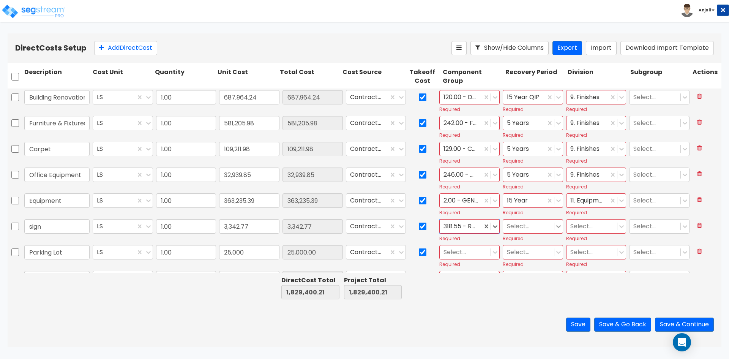
click at [557, 228] on icon at bounding box center [559, 227] width 8 height 8
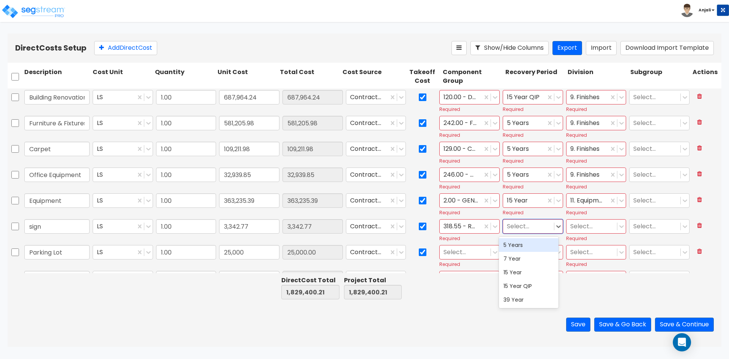
click at [538, 249] on div "5 Years" at bounding box center [529, 245] width 60 height 14
click at [591, 227] on div at bounding box center [591, 226] width 43 height 10
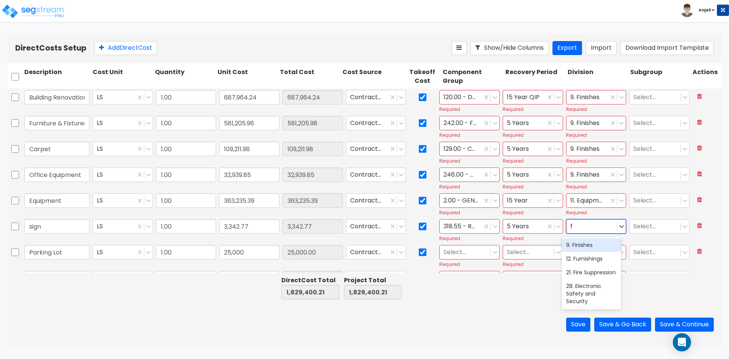
type input "fi"
click at [592, 243] on div "9. Finishes" at bounding box center [592, 245] width 60 height 14
click at [467, 253] on div at bounding box center [465, 252] width 43 height 10
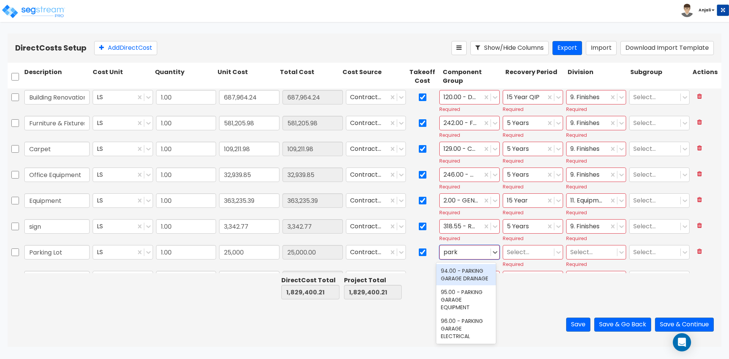
type input "parki"
click at [437, 309] on div "423.00 - SITE PARKING LOT STRIPING" at bounding box center [466, 298] width 60 height 29
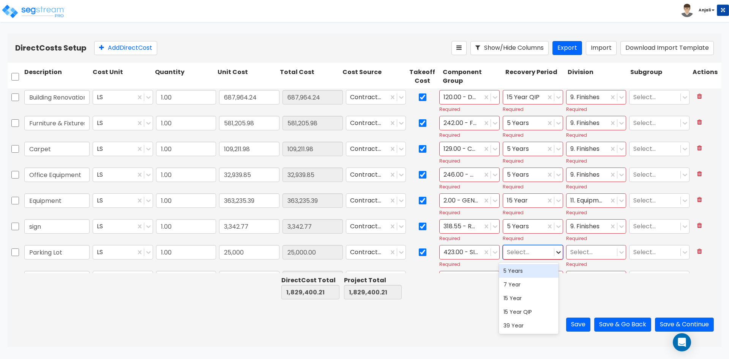
click at [555, 249] on icon at bounding box center [559, 252] width 8 height 8
click at [524, 297] on div "15 Year" at bounding box center [529, 298] width 60 height 14
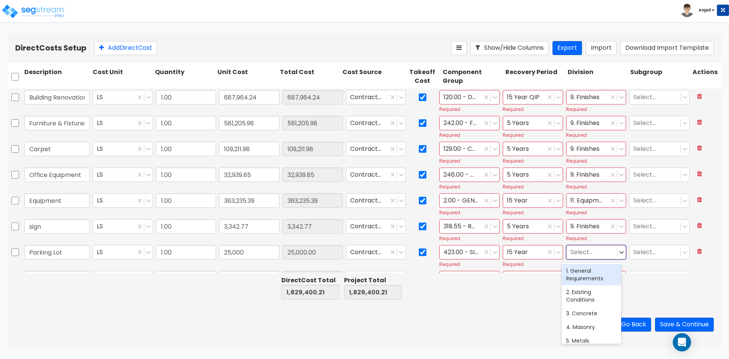
click at [588, 248] on div at bounding box center [591, 252] width 43 height 10
type input "ex"
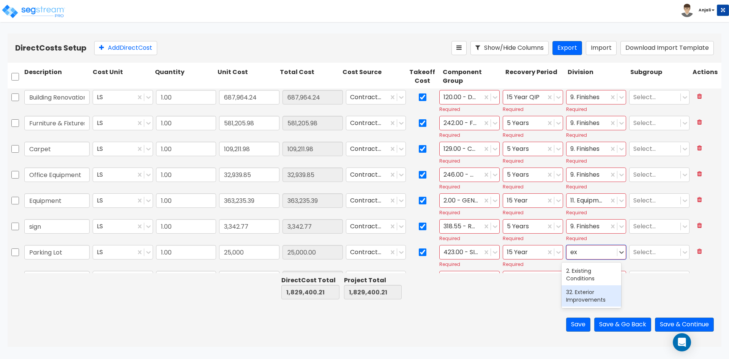
click at [597, 297] on div "32. Exterior Improvements" at bounding box center [592, 295] width 60 height 21
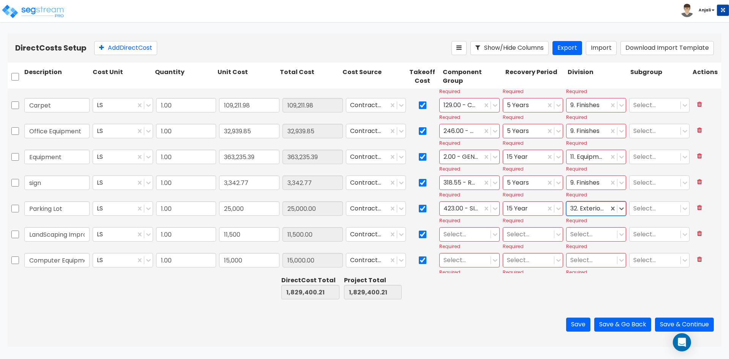
scroll to position [48, 0]
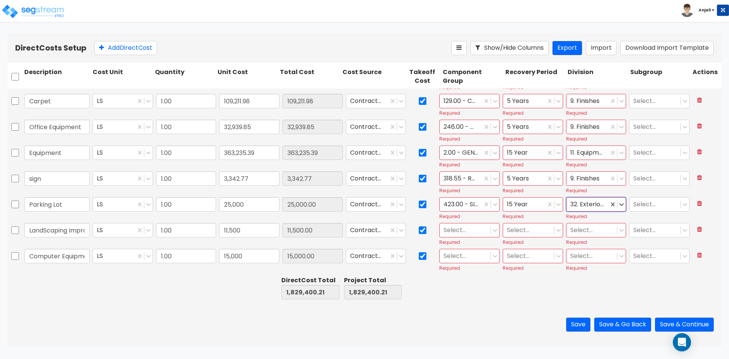
click at [454, 230] on div at bounding box center [465, 230] width 43 height 10
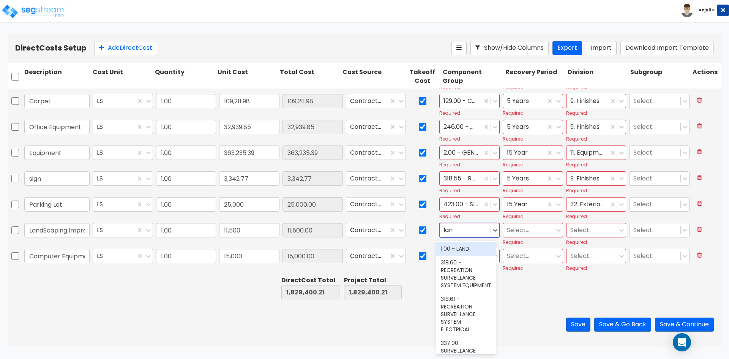
type input "land"
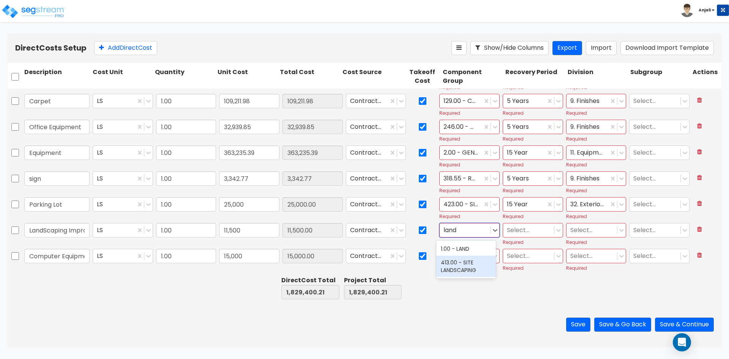
click at [471, 270] on div "413.00 - SITE LANDSCAPING" at bounding box center [466, 266] width 60 height 21
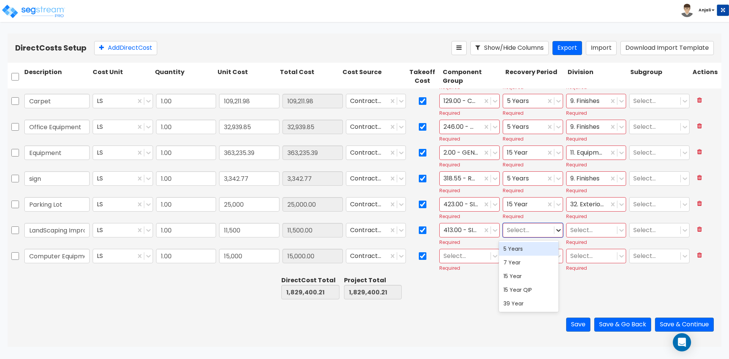
click at [556, 231] on icon at bounding box center [558, 230] width 5 height 3
click at [530, 278] on div "15 Year" at bounding box center [529, 276] width 60 height 14
click at [591, 231] on div at bounding box center [591, 230] width 43 height 10
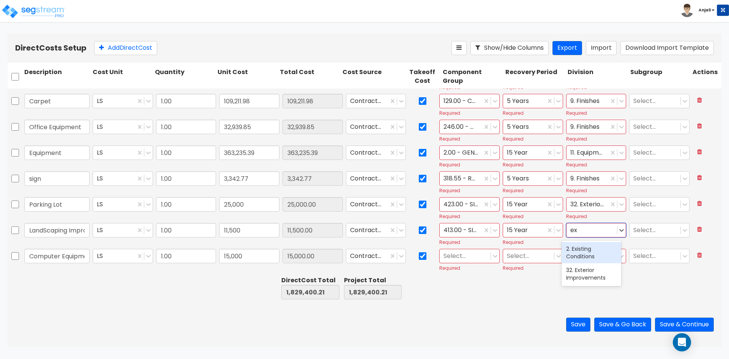
type input "ext"
click at [593, 248] on div "32. Exterior Improvements" at bounding box center [592, 252] width 60 height 21
click at [466, 256] on div at bounding box center [465, 256] width 43 height 10
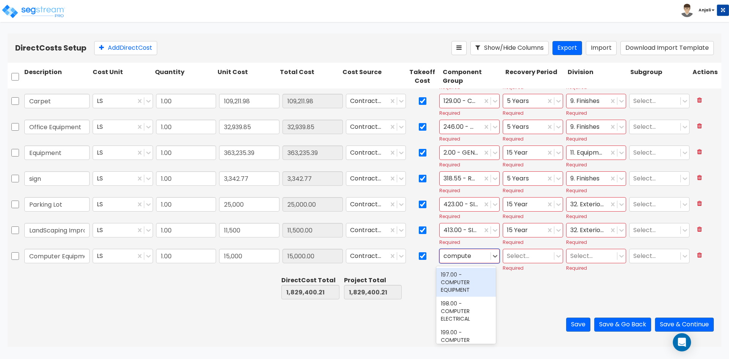
type input "computer"
click at [474, 284] on div "197.00 - COMPUTER EQUIPMENT" at bounding box center [466, 282] width 60 height 29
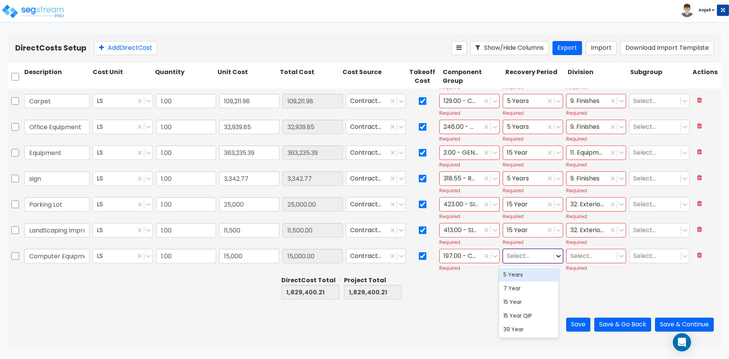
click at [555, 258] on icon at bounding box center [559, 256] width 8 height 8
drag, startPoint x: 520, startPoint y: 276, endPoint x: 571, endPoint y: 265, distance: 52.5
click at [520, 275] on div "5 Years" at bounding box center [529, 275] width 60 height 14
click at [596, 254] on div at bounding box center [591, 256] width 43 height 10
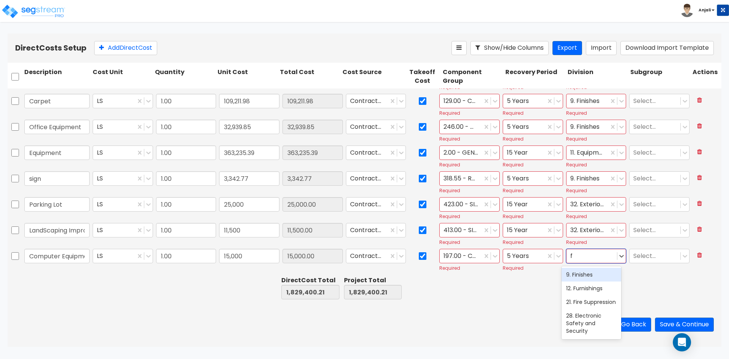
type input "fi"
click at [591, 275] on div "9. Finishes" at bounding box center [592, 275] width 60 height 14
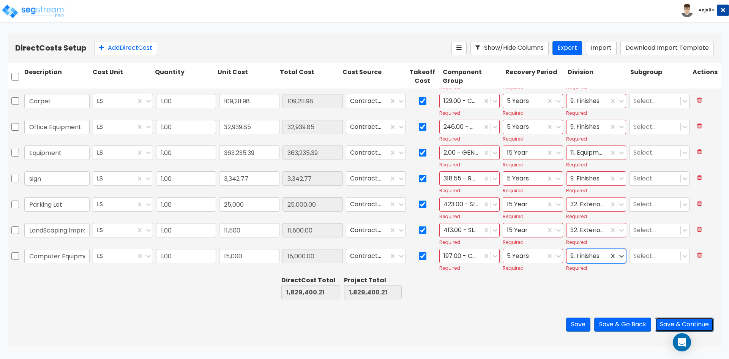
click at [695, 325] on button "Save & Continue" at bounding box center [684, 324] width 59 height 14
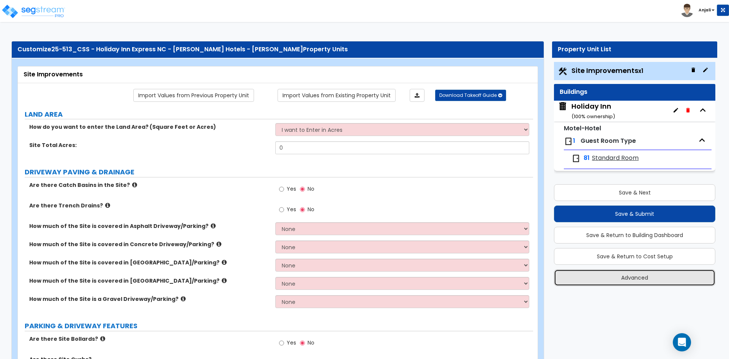
click at [647, 280] on button "Advanced" at bounding box center [634, 277] width 161 height 17
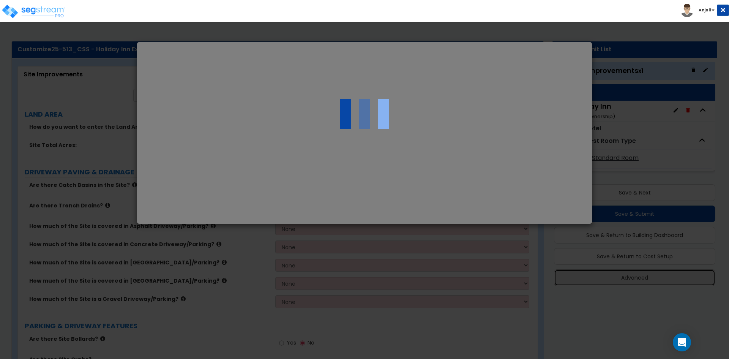
select select "NC"
type input "839,400.21"
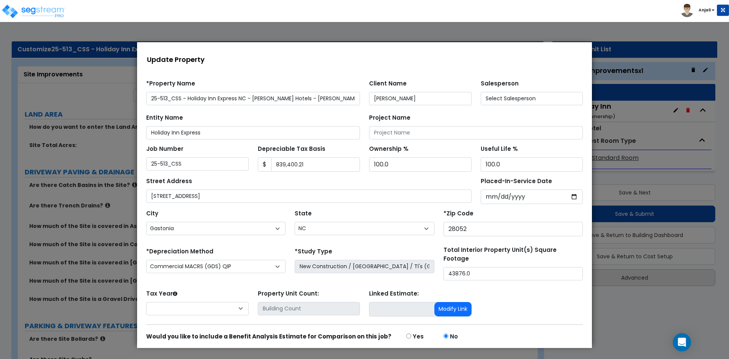
select select "2025"
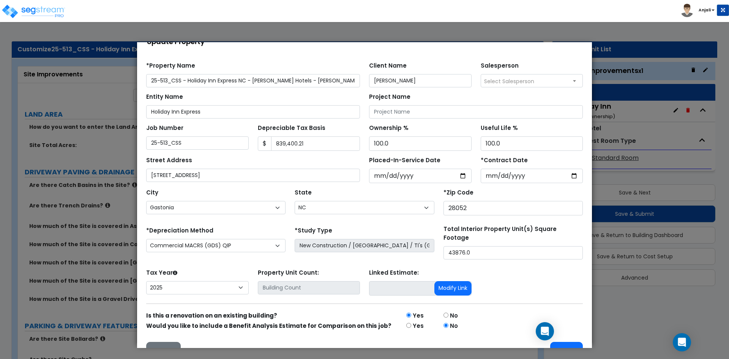
scroll to position [33, 0]
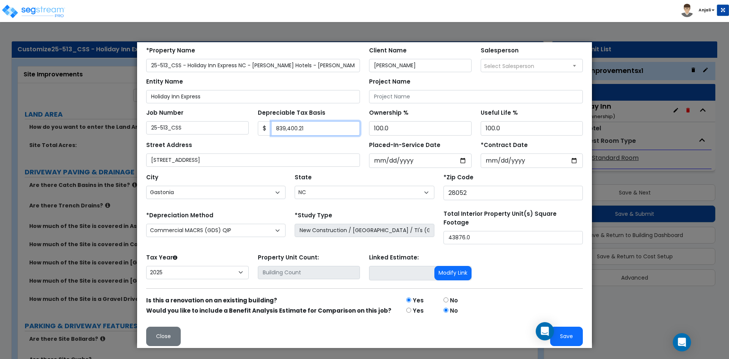
drag, startPoint x: 306, startPoint y: 128, endPoint x: 264, endPoint y: 128, distance: 41.8
click at [264, 128] on div "$ 839,400.21" at bounding box center [309, 128] width 103 height 14
click at [566, 327] on button "Save" at bounding box center [566, 336] width 33 height 19
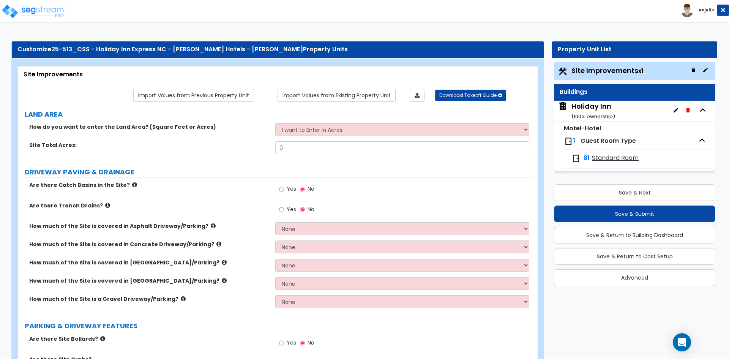
scroll to position [0, 0]
